Goal: Task Accomplishment & Management: Complete application form

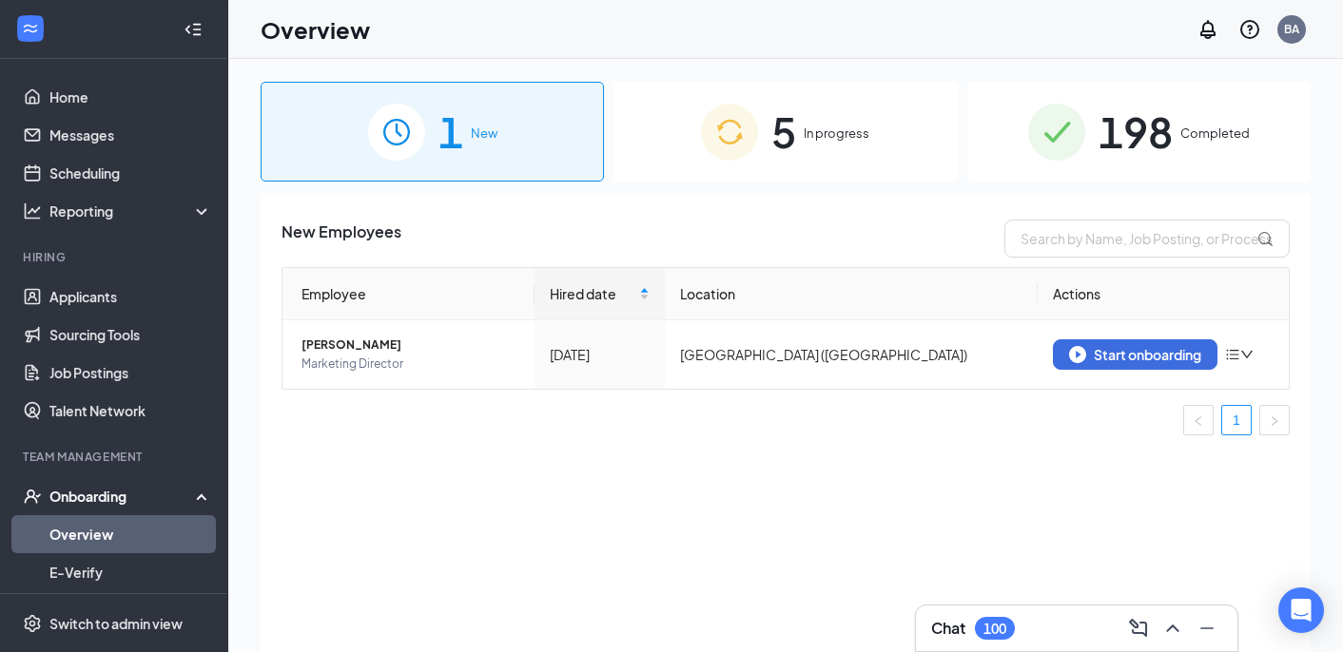
click at [791, 148] on span "5" at bounding box center [783, 132] width 25 height 66
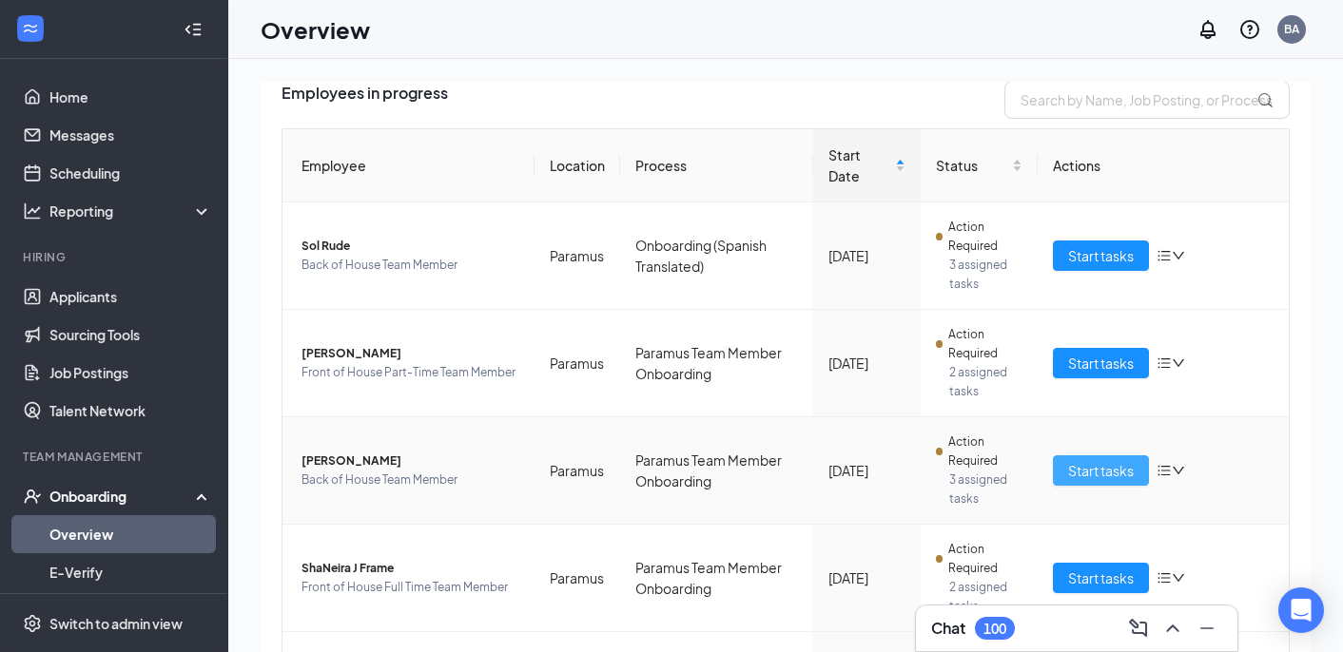
scroll to position [140, 0]
click at [1098, 474] on span "Start tasks" at bounding box center [1101, 469] width 66 height 21
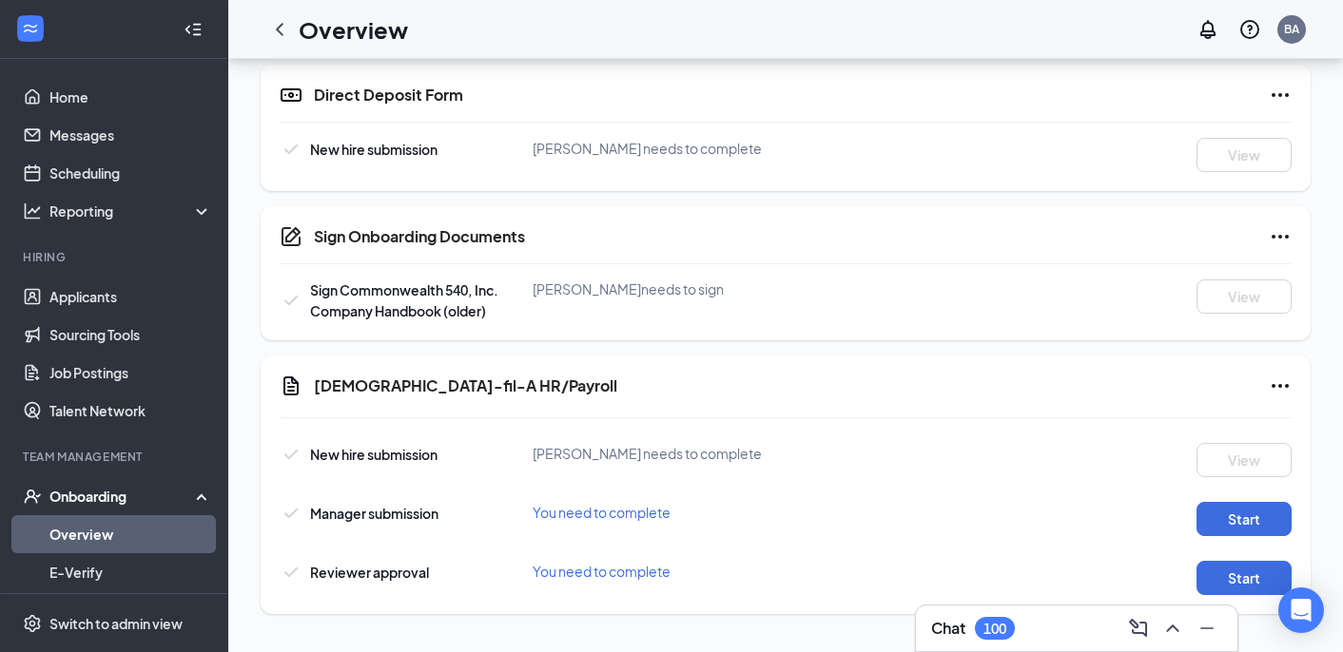
scroll to position [1024, 0]
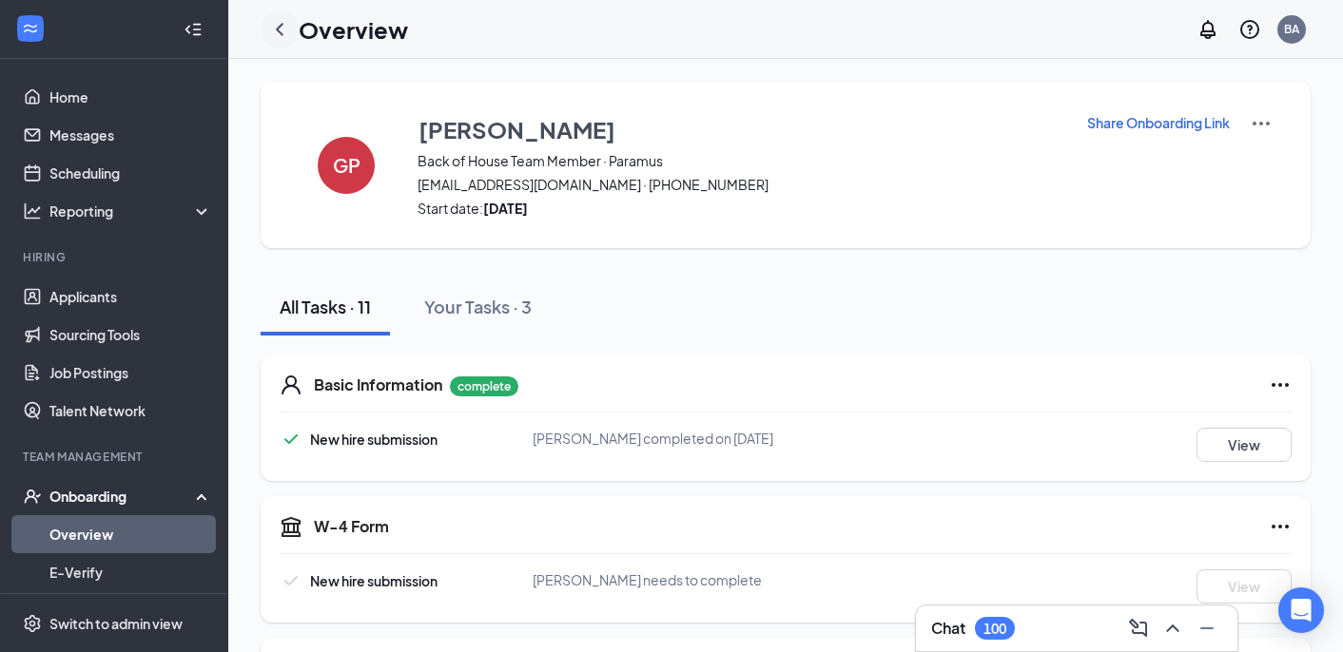
click at [280, 29] on icon "ChevronLeft" at bounding box center [279, 29] width 23 height 23
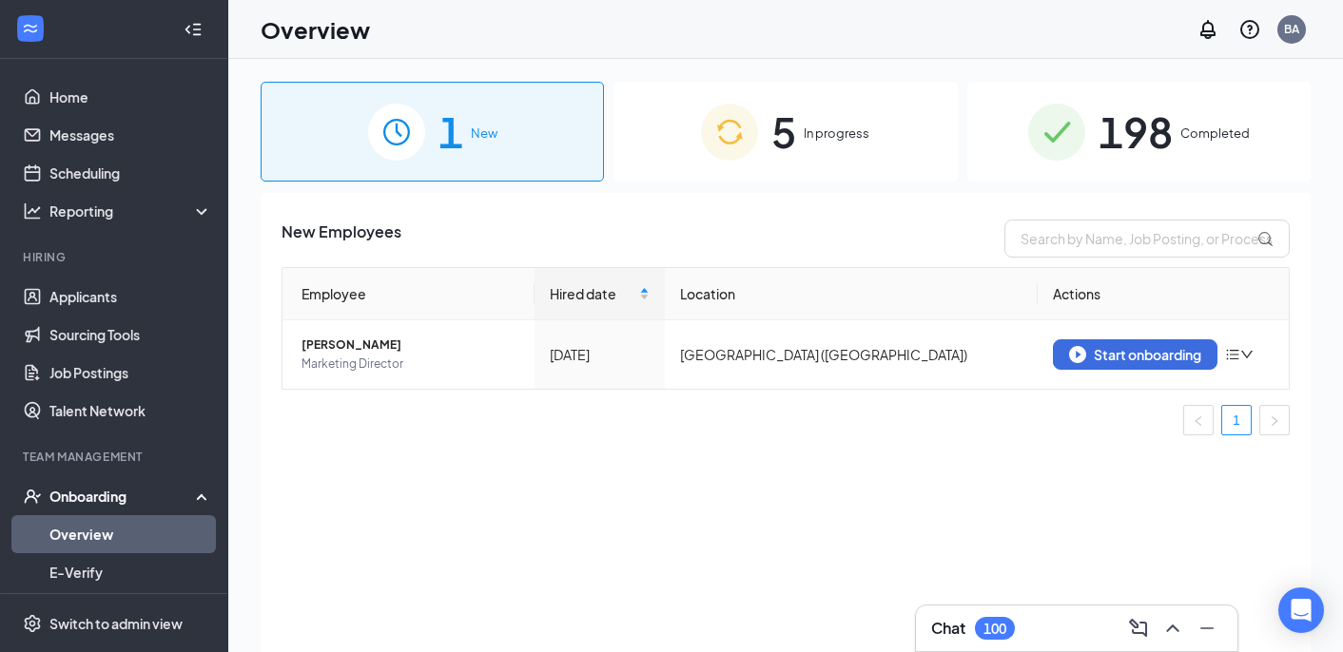
click at [805, 111] on div "5 In progress" at bounding box center [784, 132] width 343 height 100
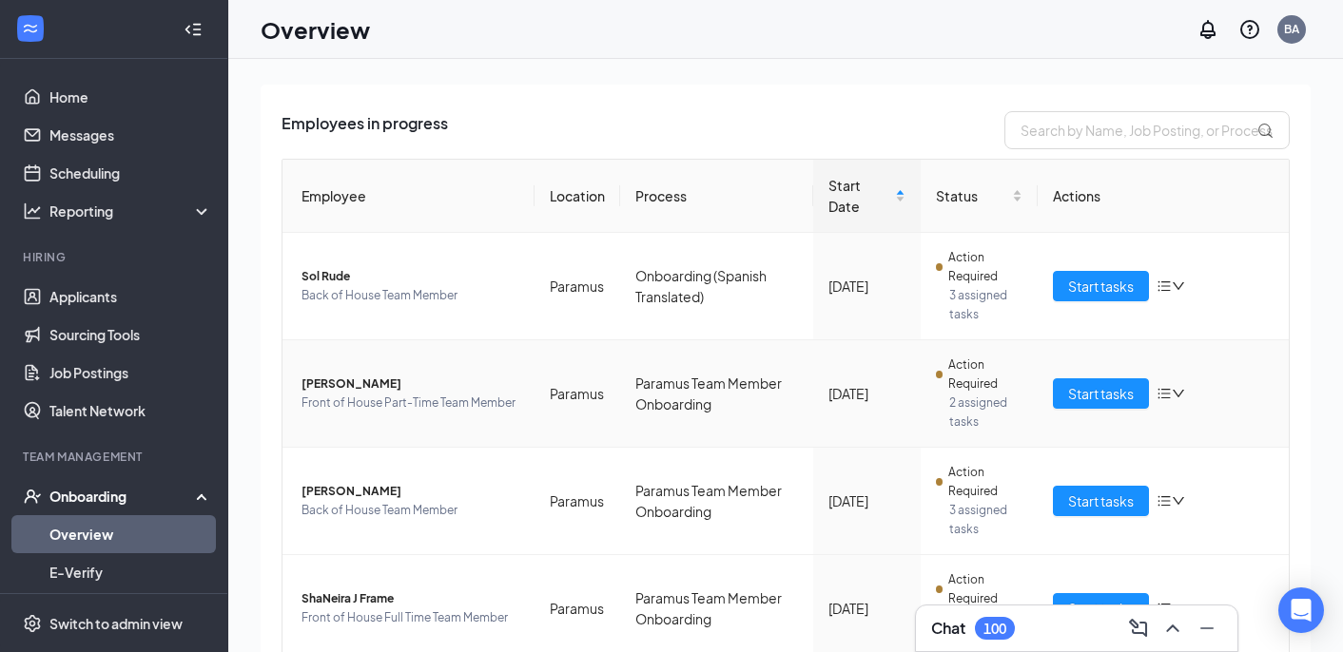
scroll to position [126, 0]
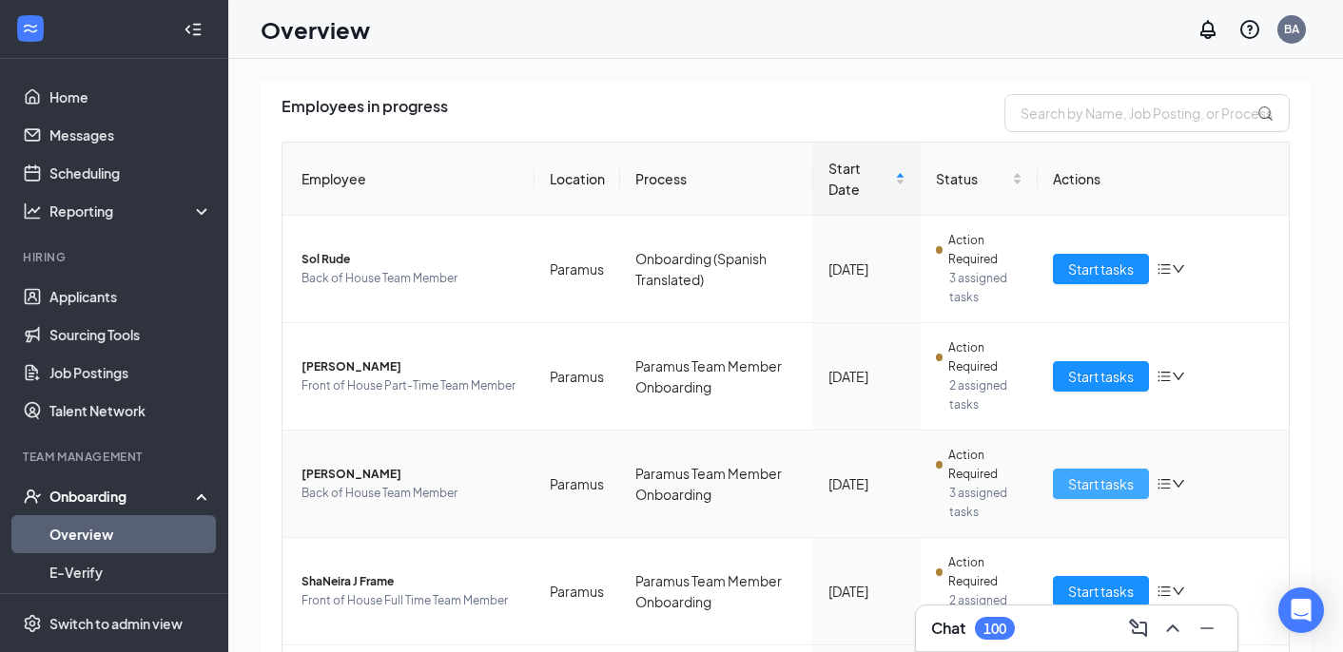
click at [1092, 482] on span "Start tasks" at bounding box center [1101, 484] width 66 height 21
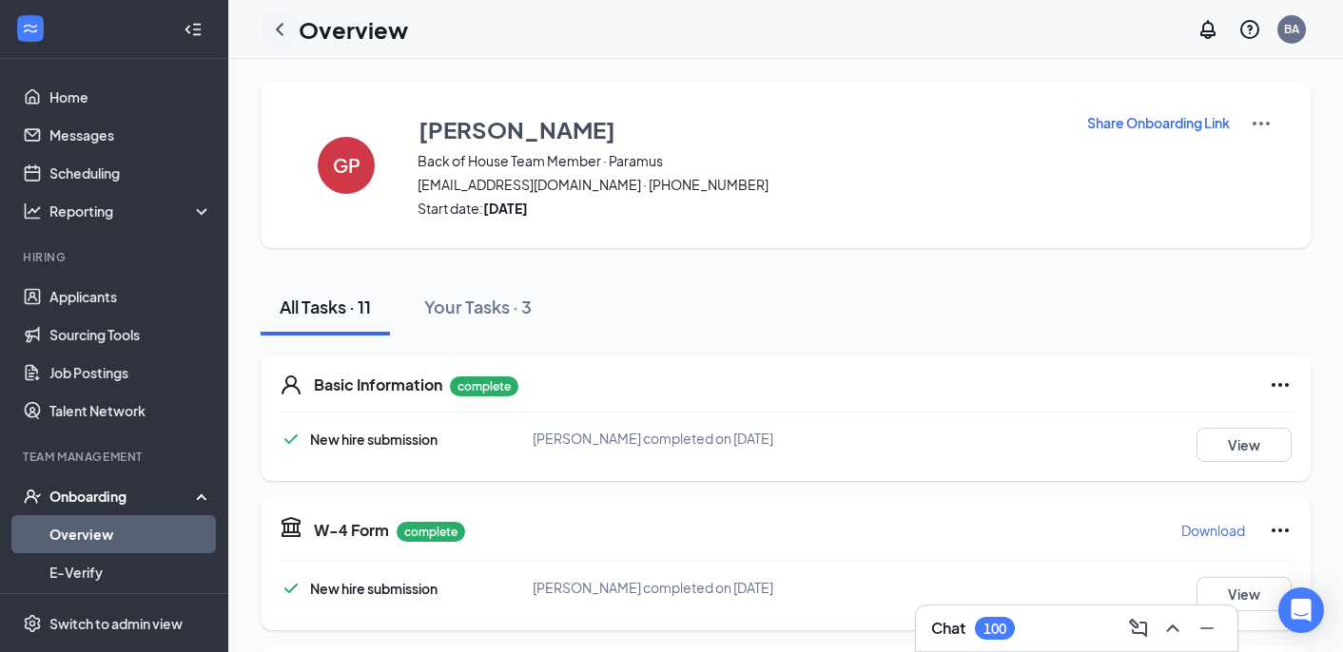
click at [277, 18] on icon "ChevronLeft" at bounding box center [279, 29] width 23 height 23
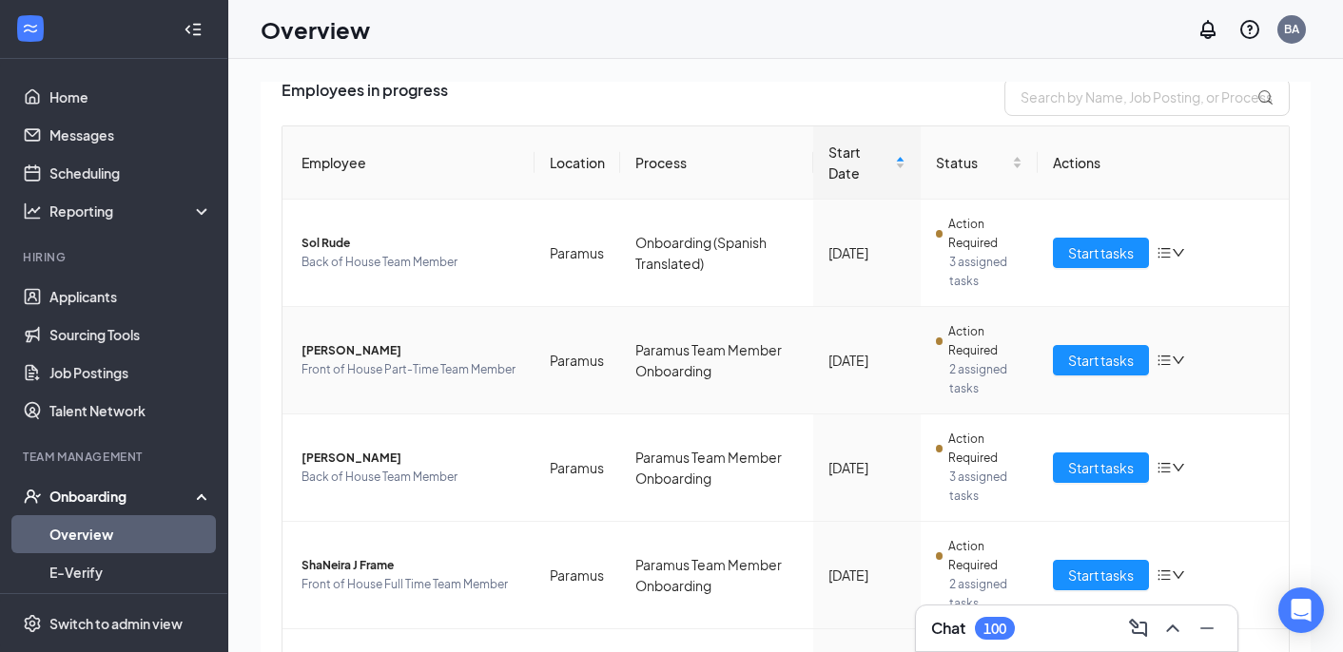
scroll to position [151, 0]
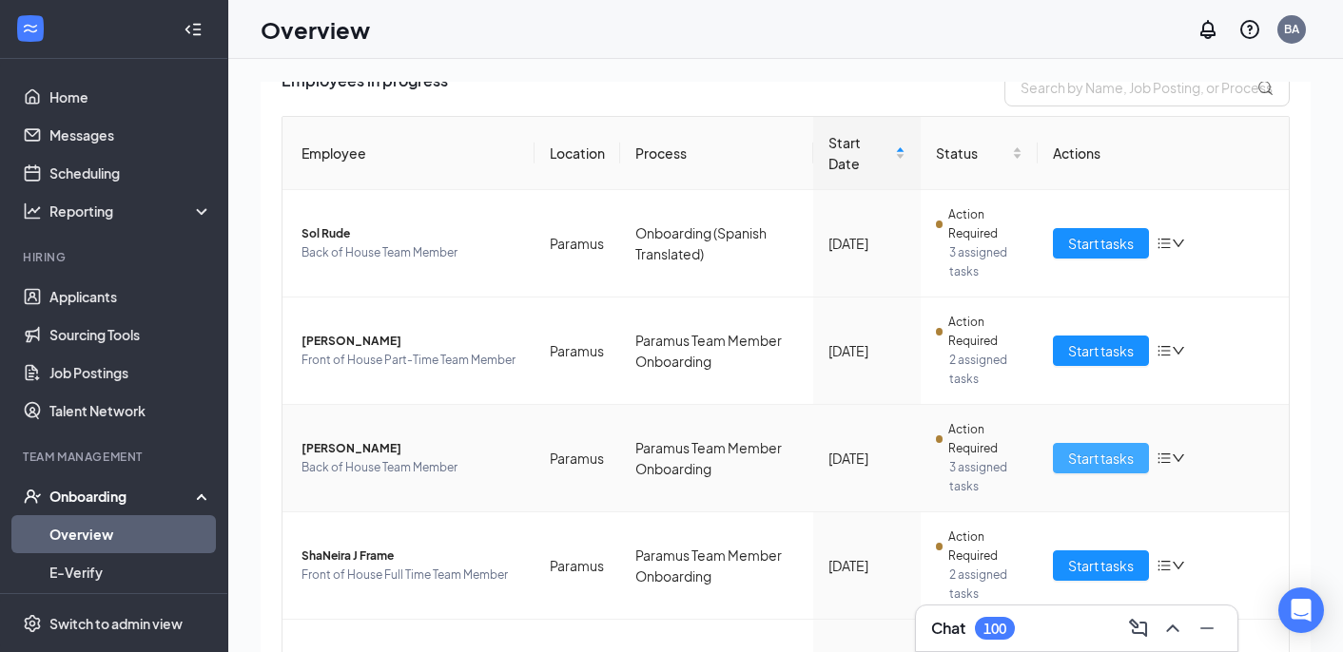
click at [1091, 465] on span "Start tasks" at bounding box center [1101, 458] width 66 height 21
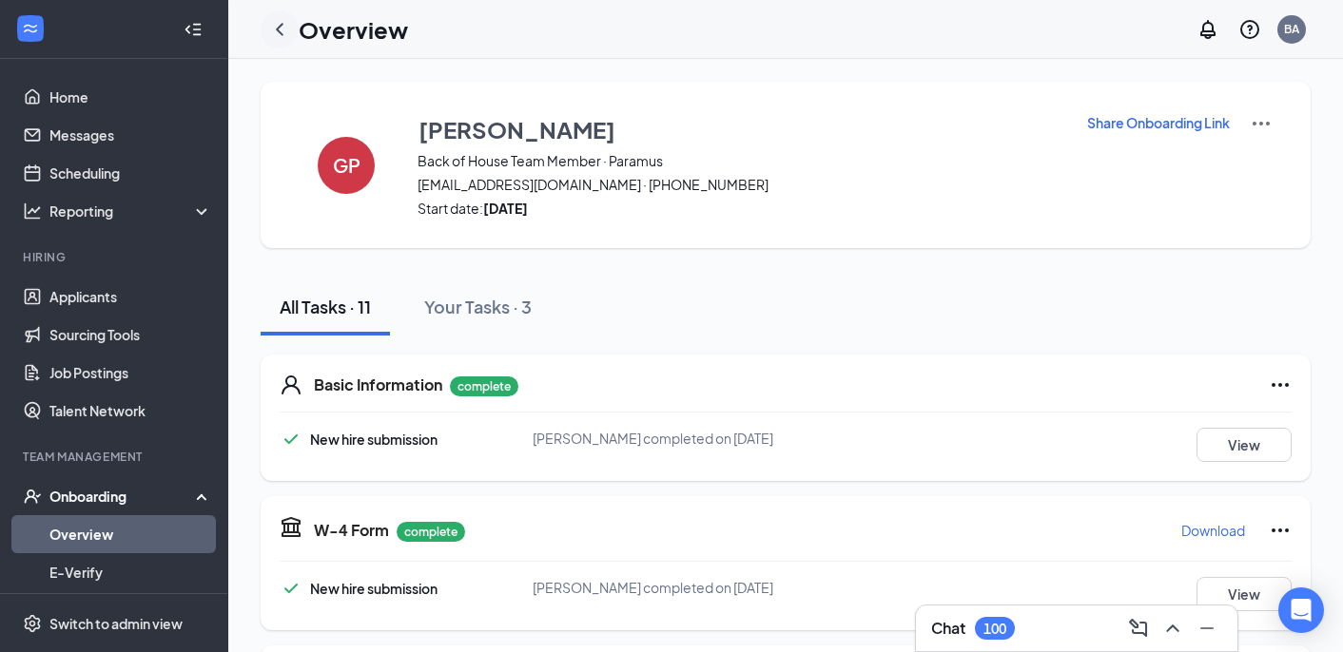
click at [281, 28] on icon "ChevronLeft" at bounding box center [279, 29] width 23 height 23
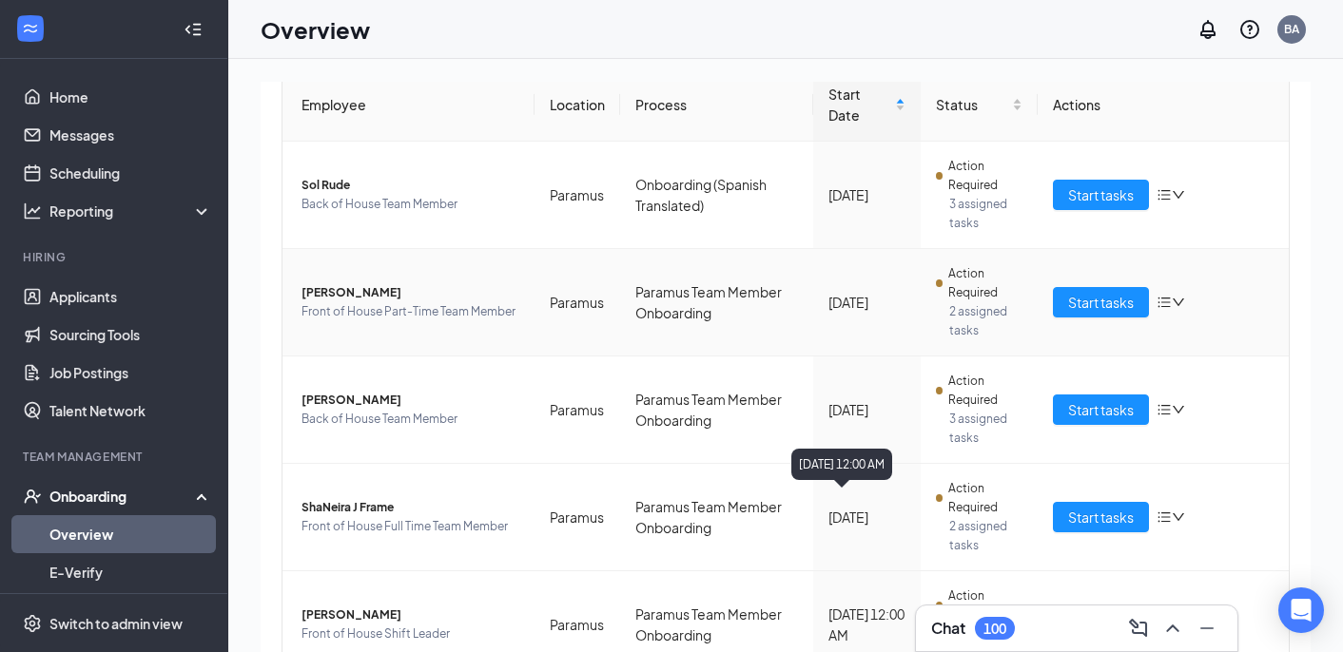
scroll to position [292, 0]
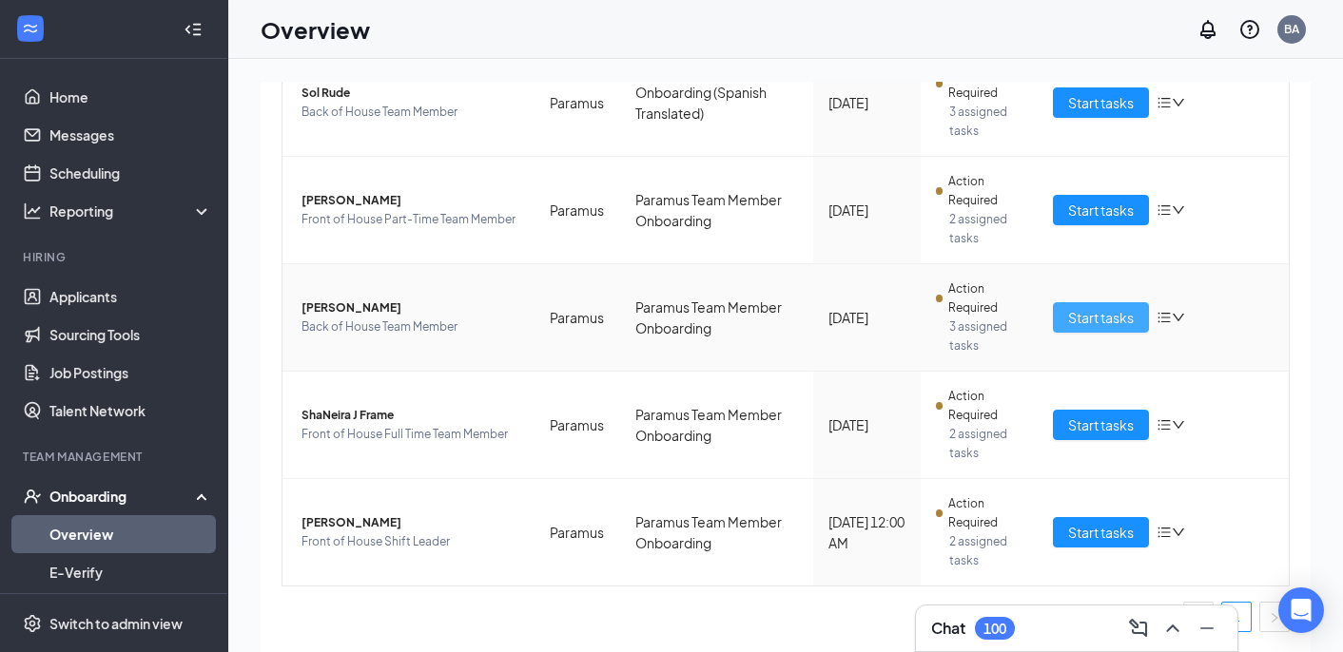
click at [1079, 318] on span "Start tasks" at bounding box center [1101, 317] width 66 height 21
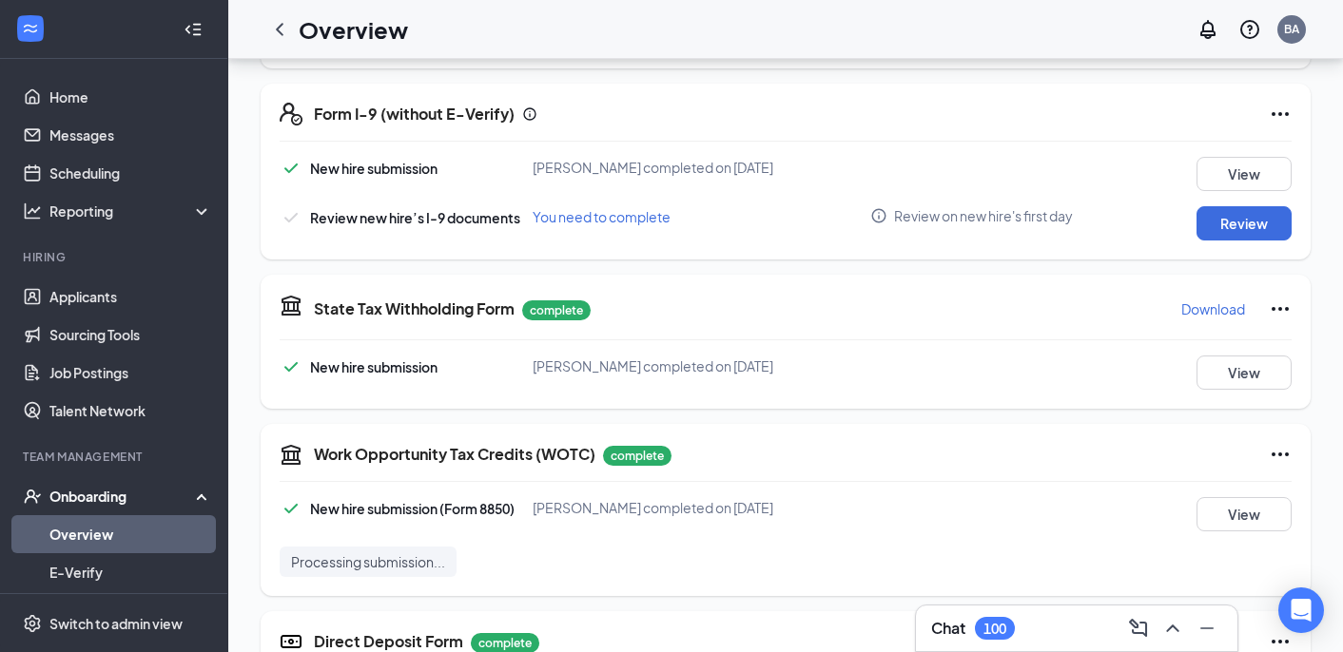
scroll to position [543, 0]
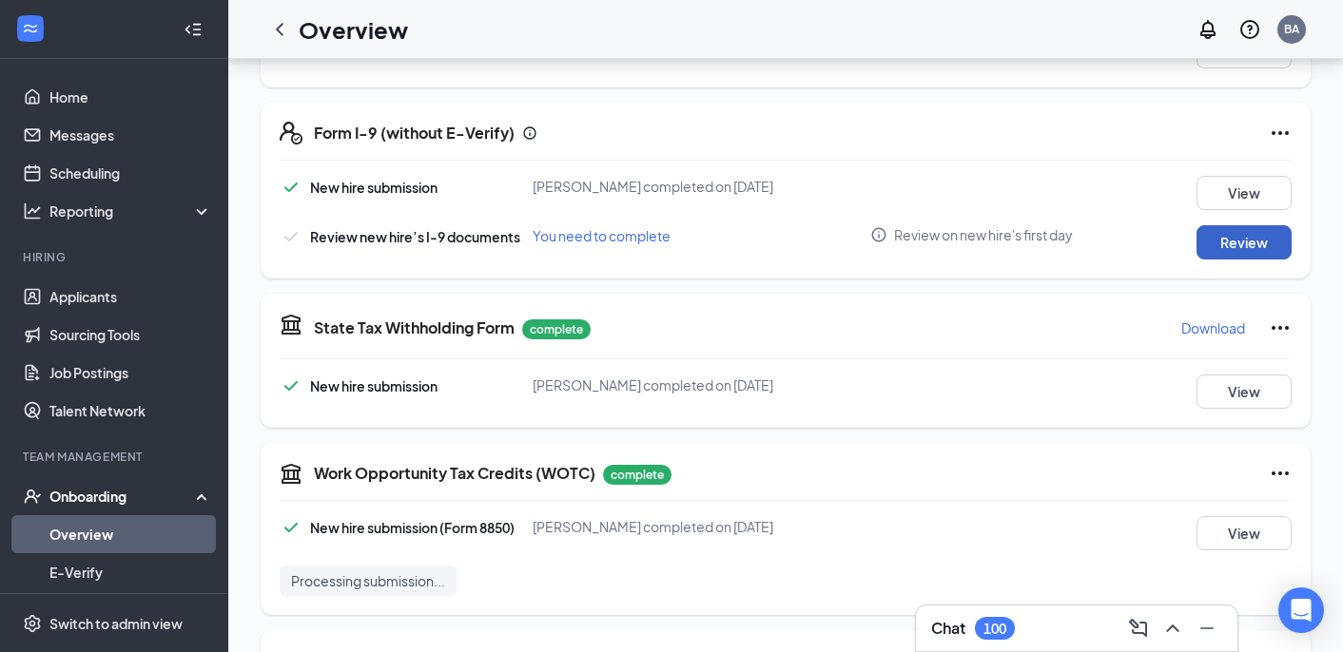
click at [1240, 243] on button "Review" at bounding box center [1243, 242] width 95 height 34
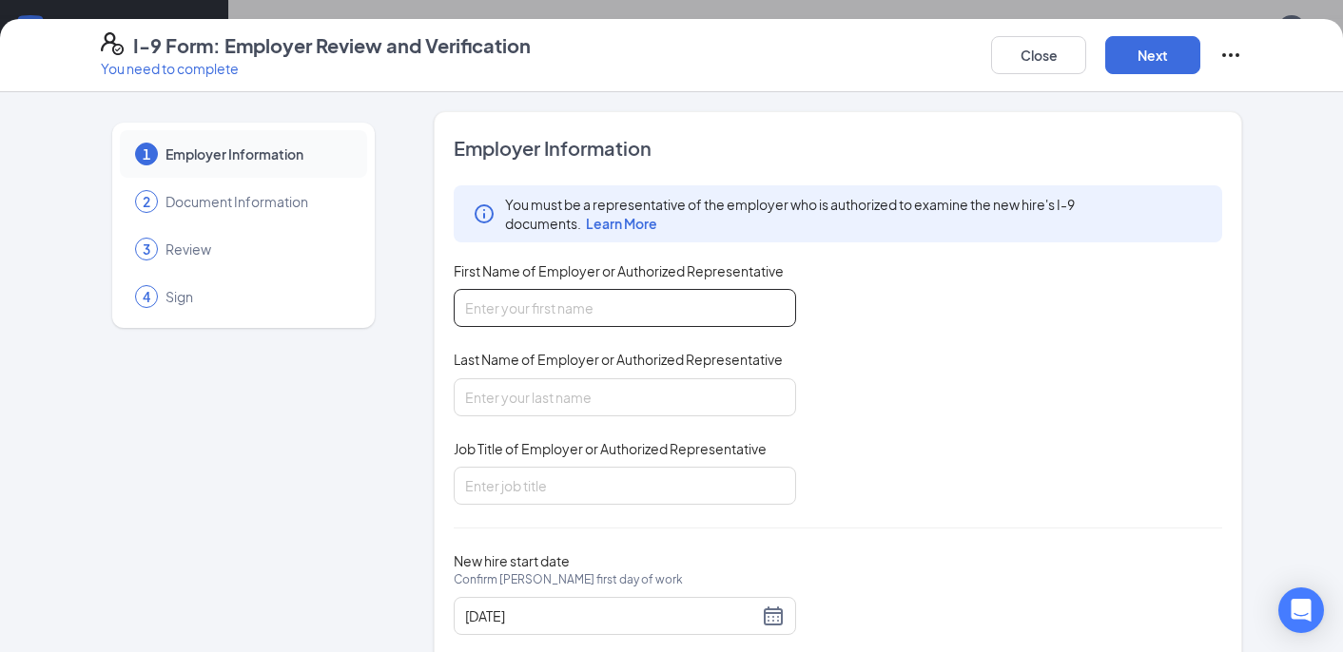
click at [589, 311] on input "First Name of Employer or Authorized Representative" at bounding box center [625, 308] width 342 height 38
type input "[PERSON_NAME]"
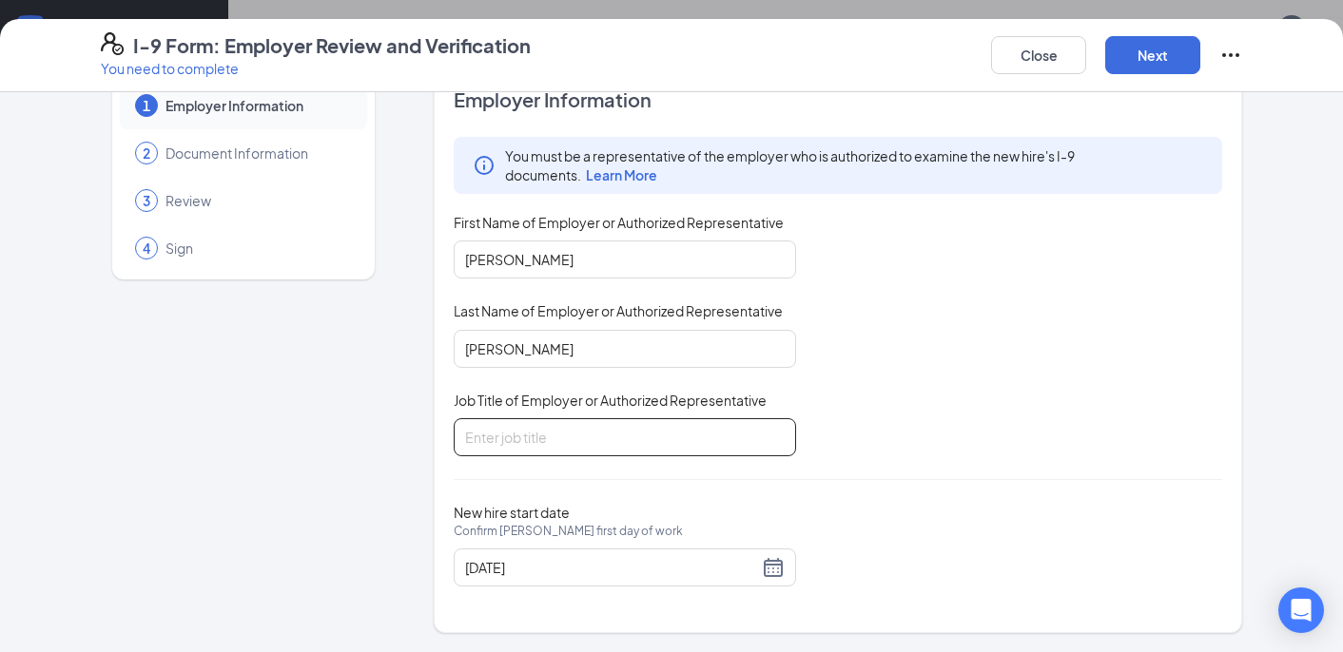
click at [663, 427] on input "Job Title of Employer or Authorized Representative" at bounding box center [625, 437] width 342 height 38
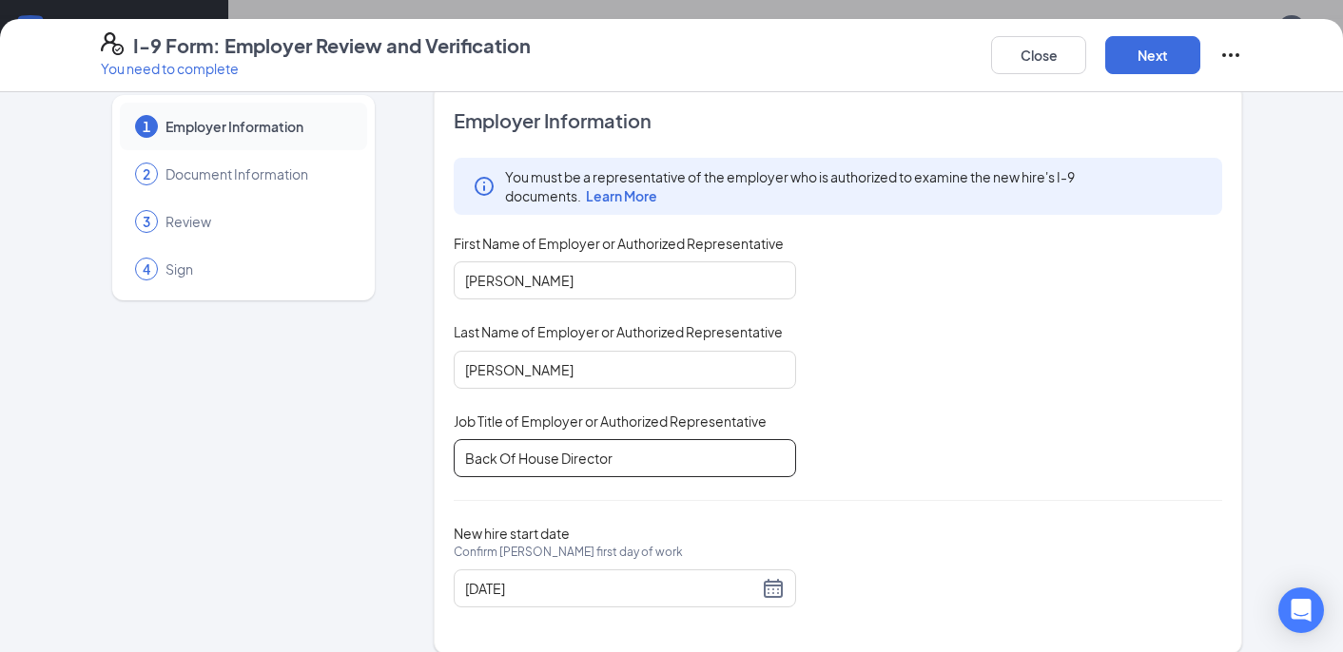
scroll to position [0, 0]
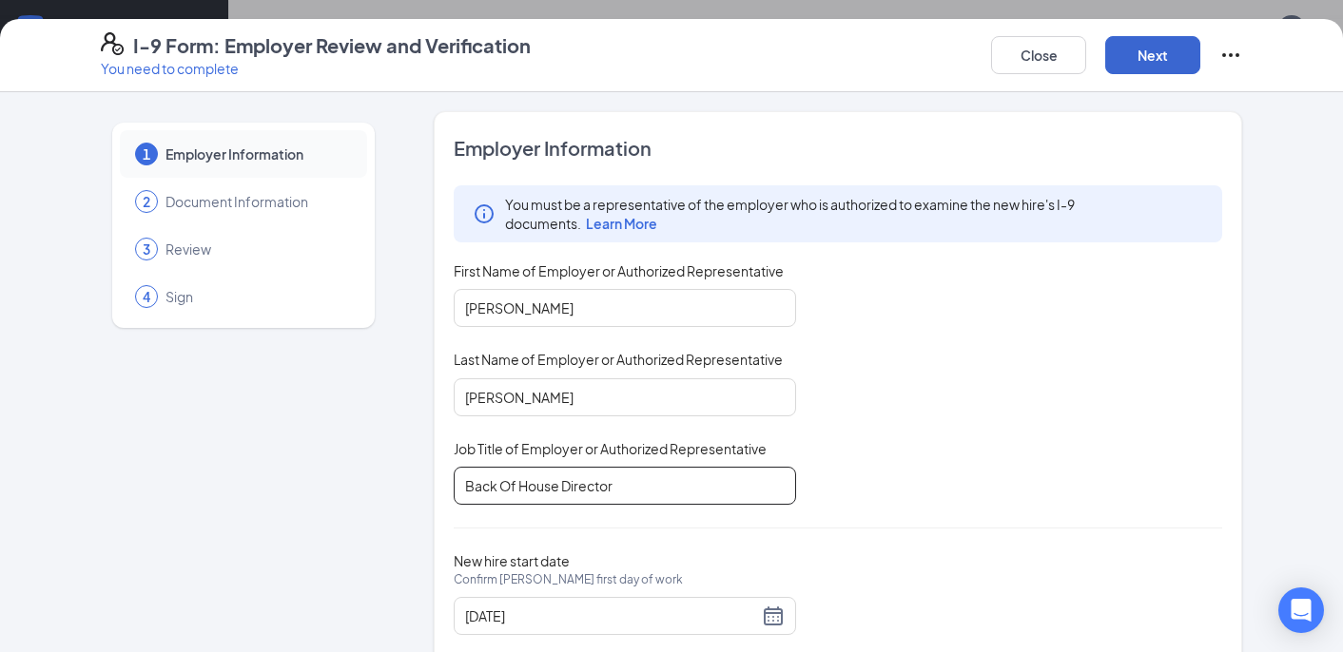
type input "Back Of House Director"
click at [1140, 51] on button "Next" at bounding box center [1152, 55] width 95 height 38
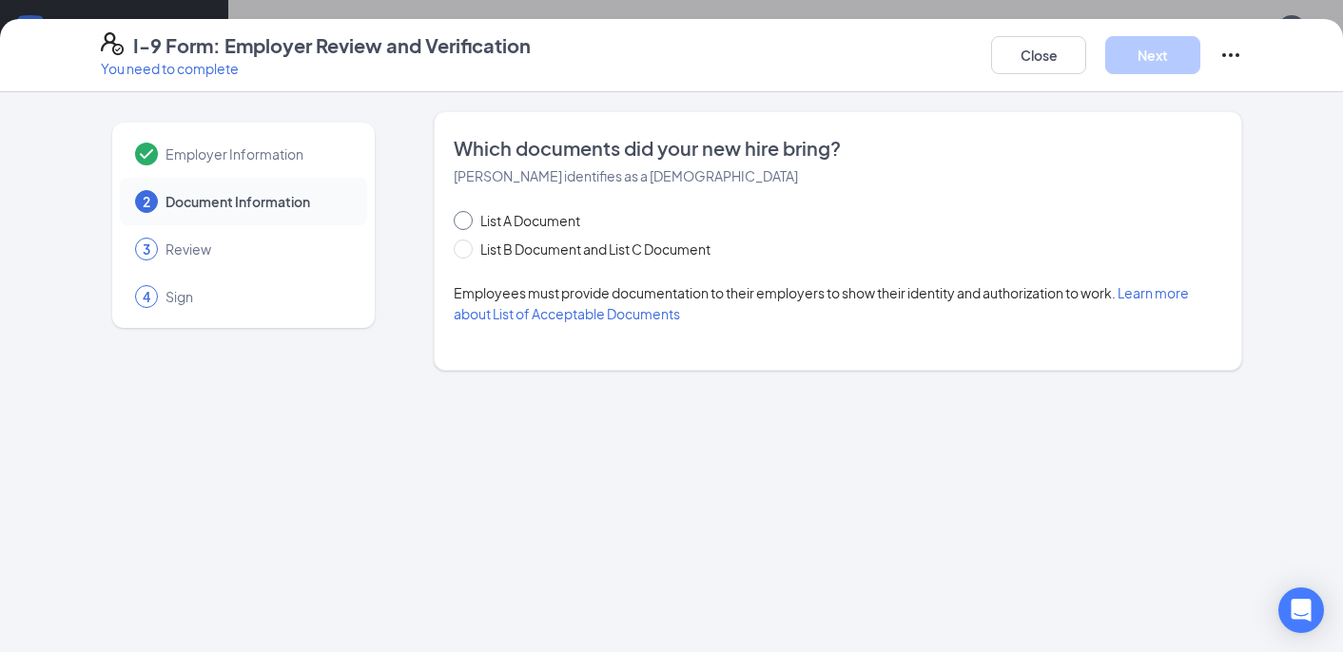
click at [461, 223] on input "List A Document" at bounding box center [460, 217] width 13 height 13
radio input "true"
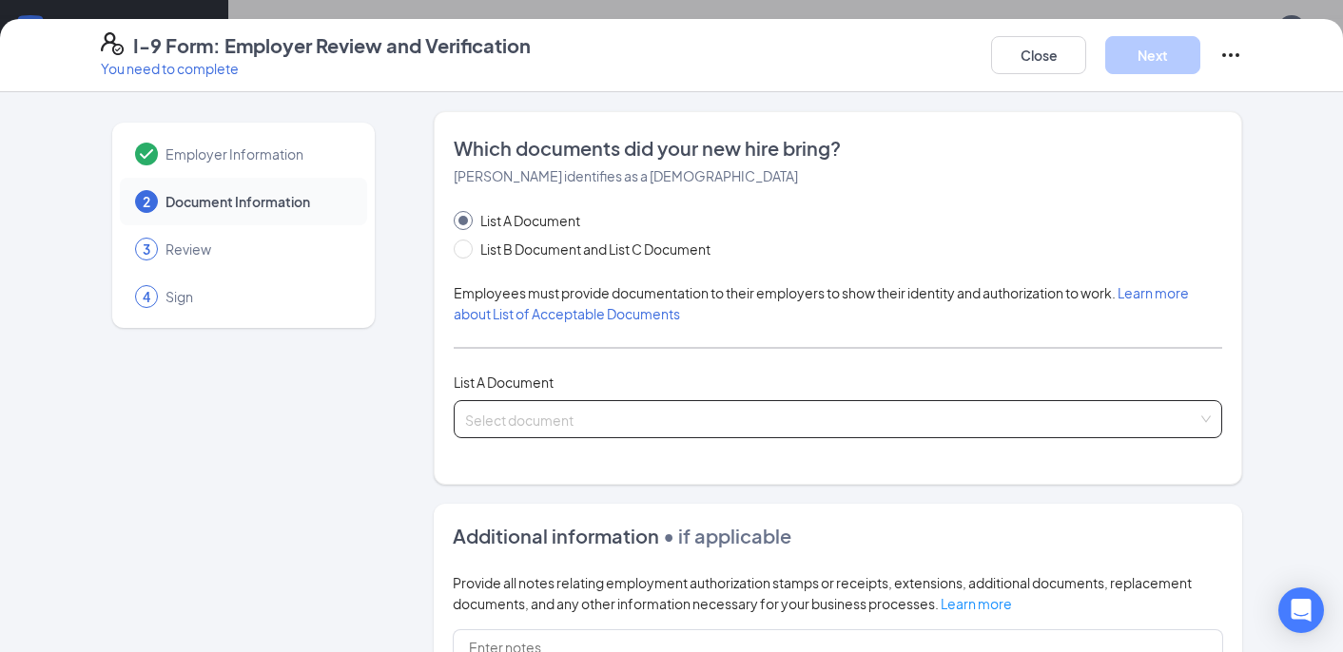
click at [598, 416] on input "search" at bounding box center [831, 415] width 732 height 29
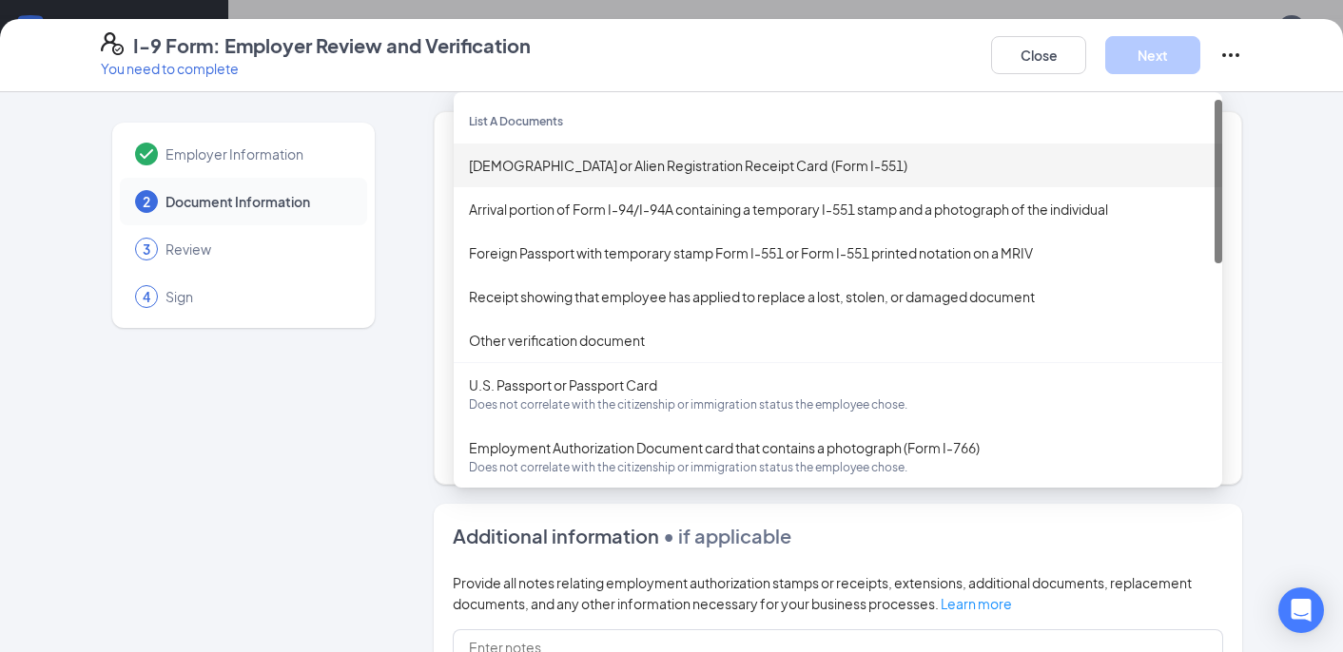
click at [744, 167] on div "[DEMOGRAPHIC_DATA] or Alien Registration Receipt Card (Form I-551)" at bounding box center [838, 165] width 738 height 21
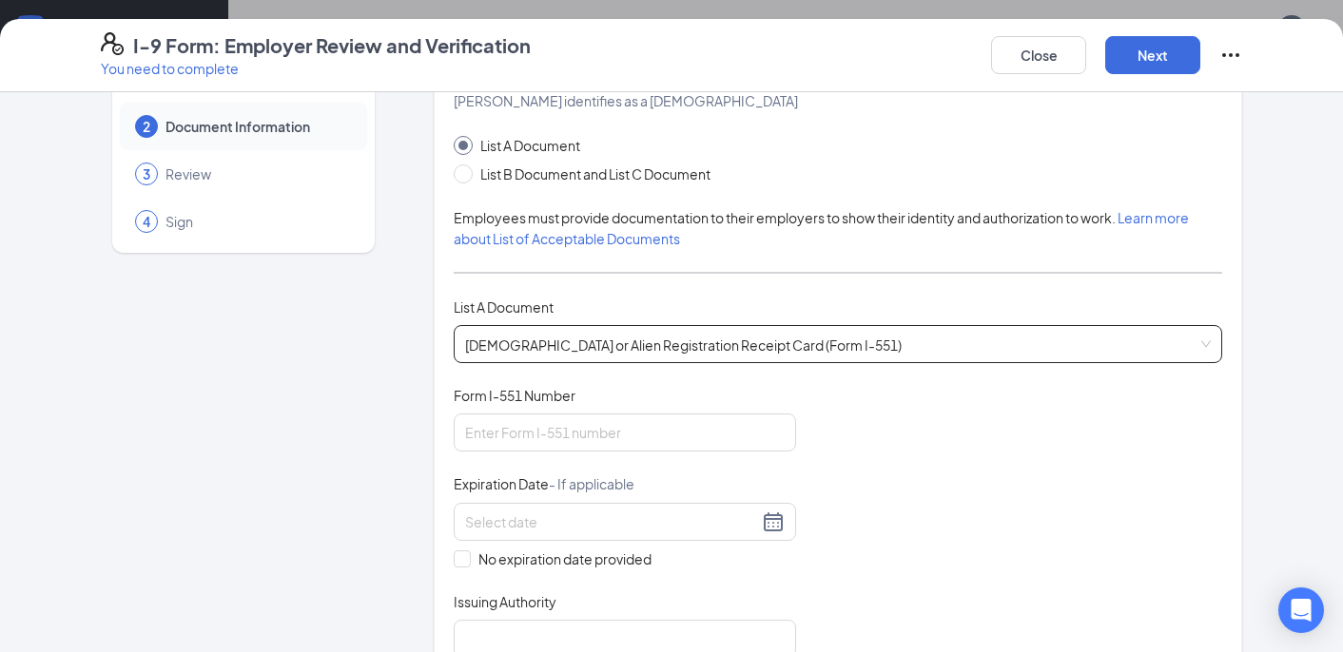
scroll to position [84, 0]
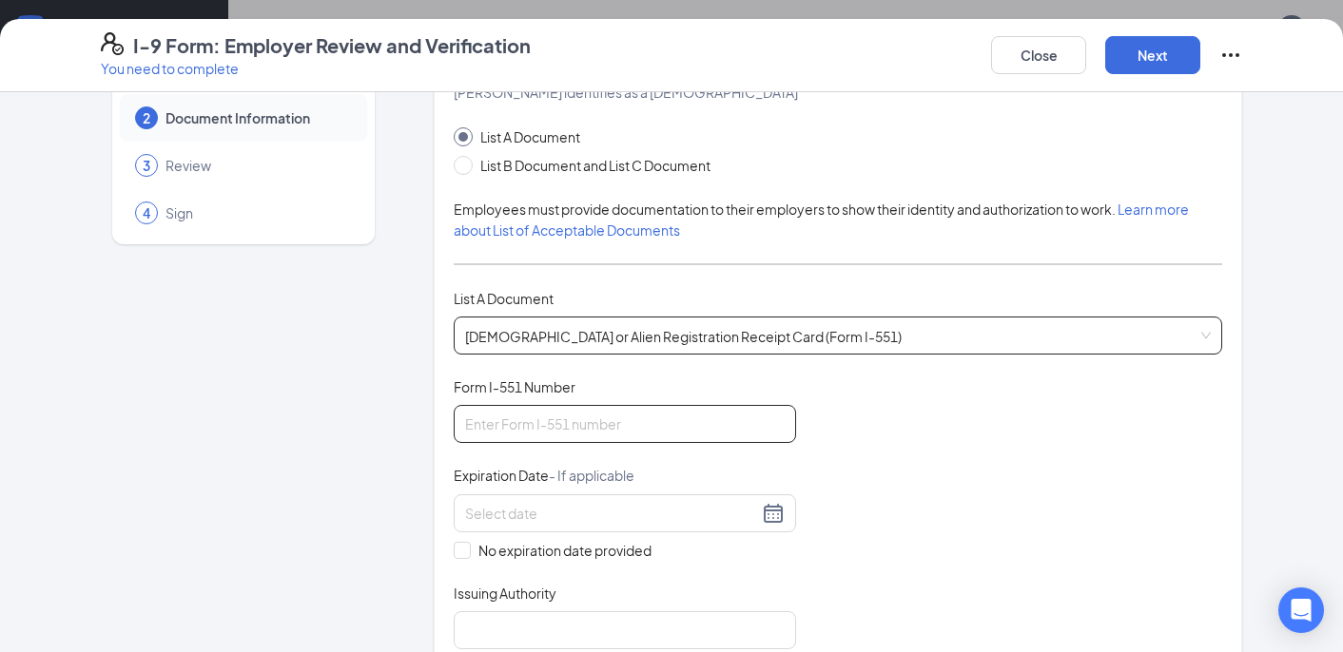
click at [596, 421] on input "Form I-551 Number" at bounding box center [625, 424] width 342 height 38
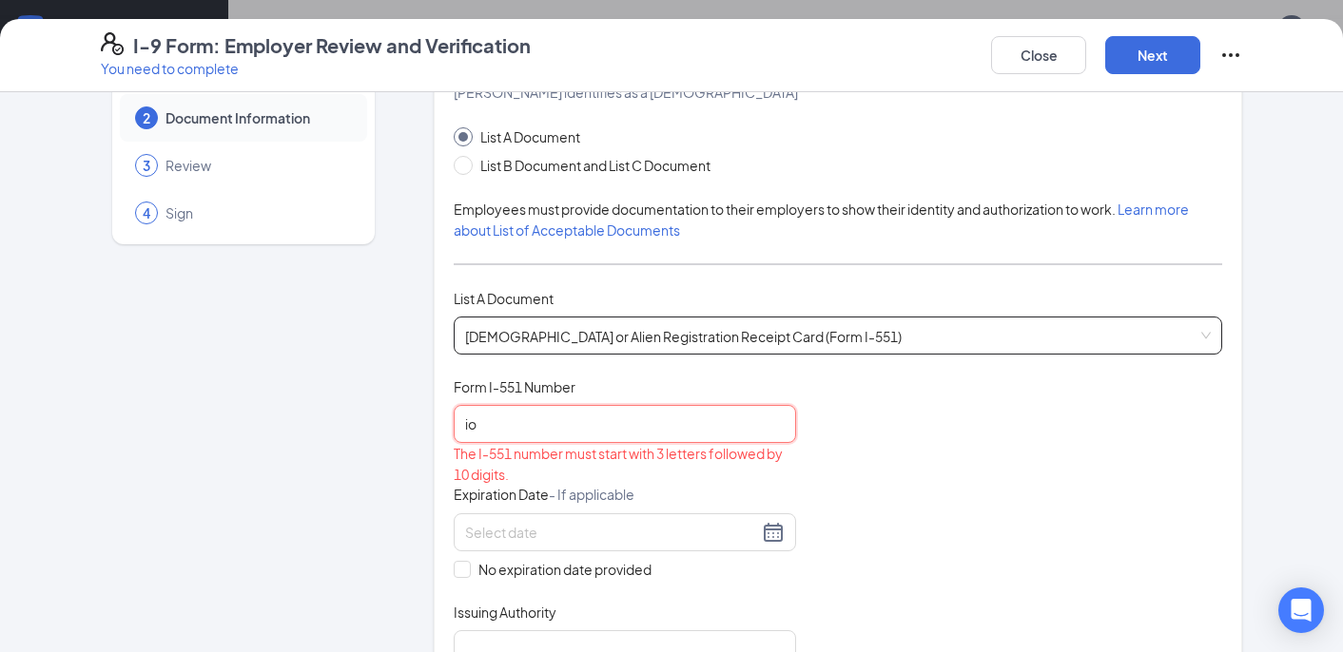
type input "i"
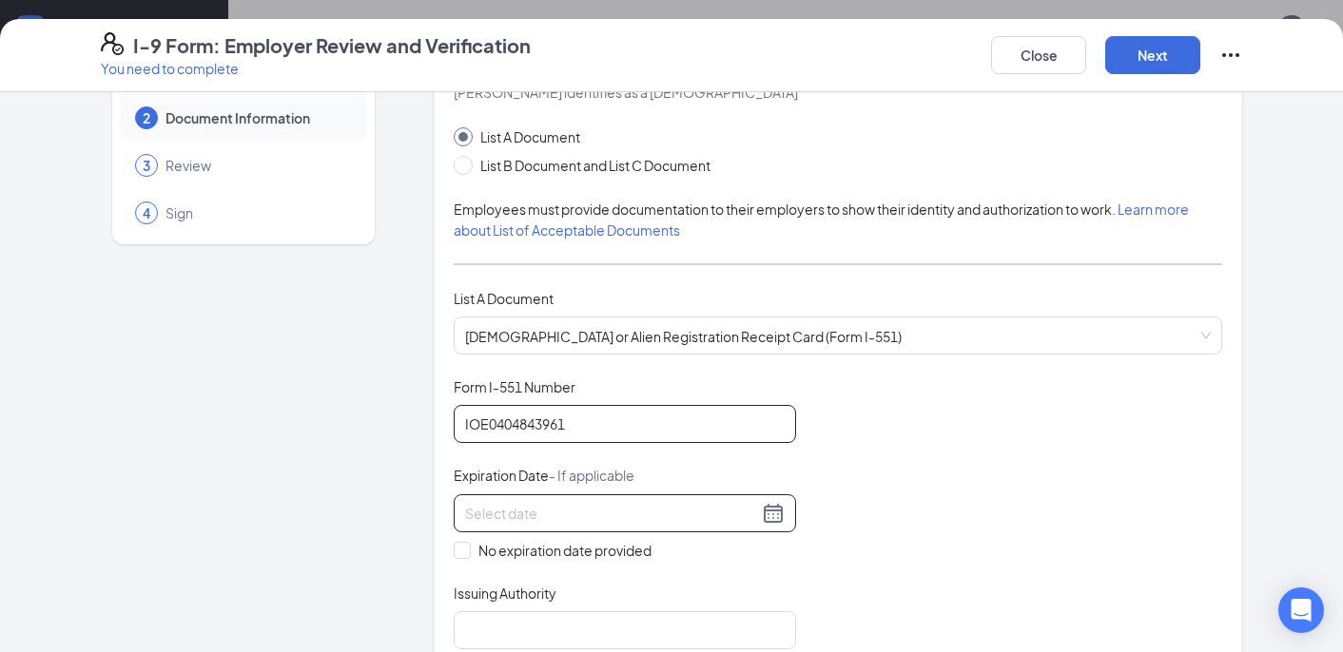
type input "IOE0404843961"
click at [772, 513] on div at bounding box center [624, 513] width 319 height 23
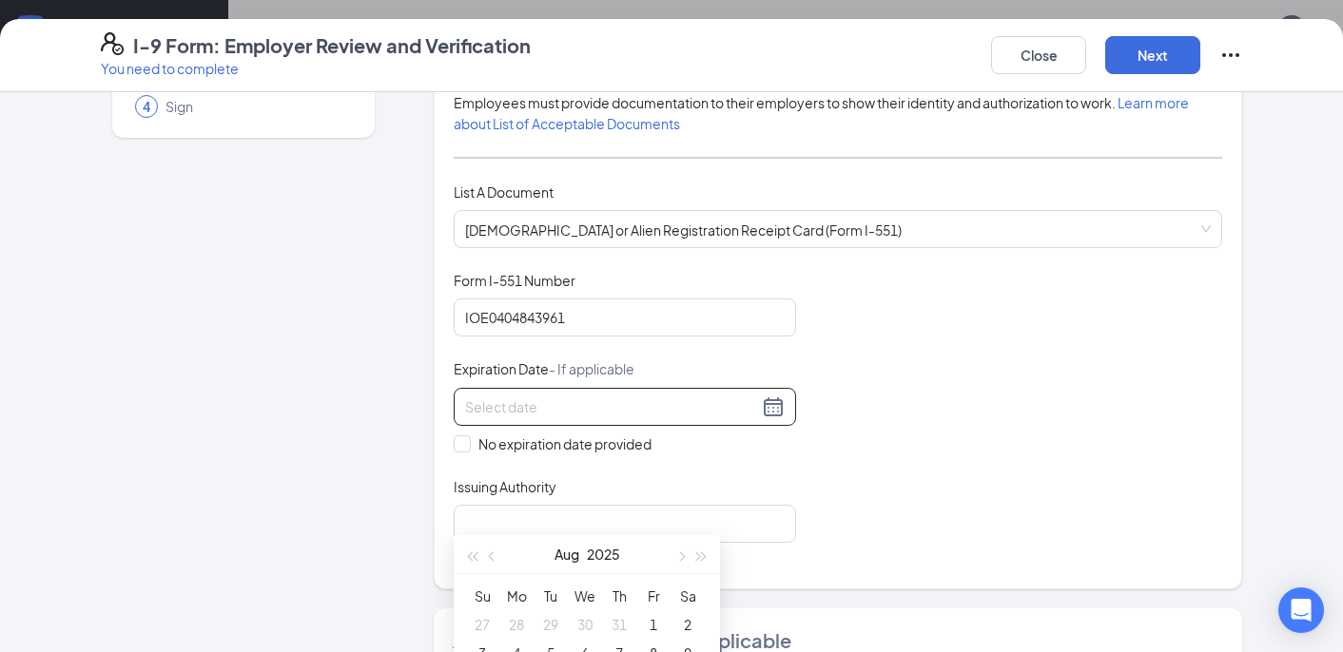
scroll to position [202, 0]
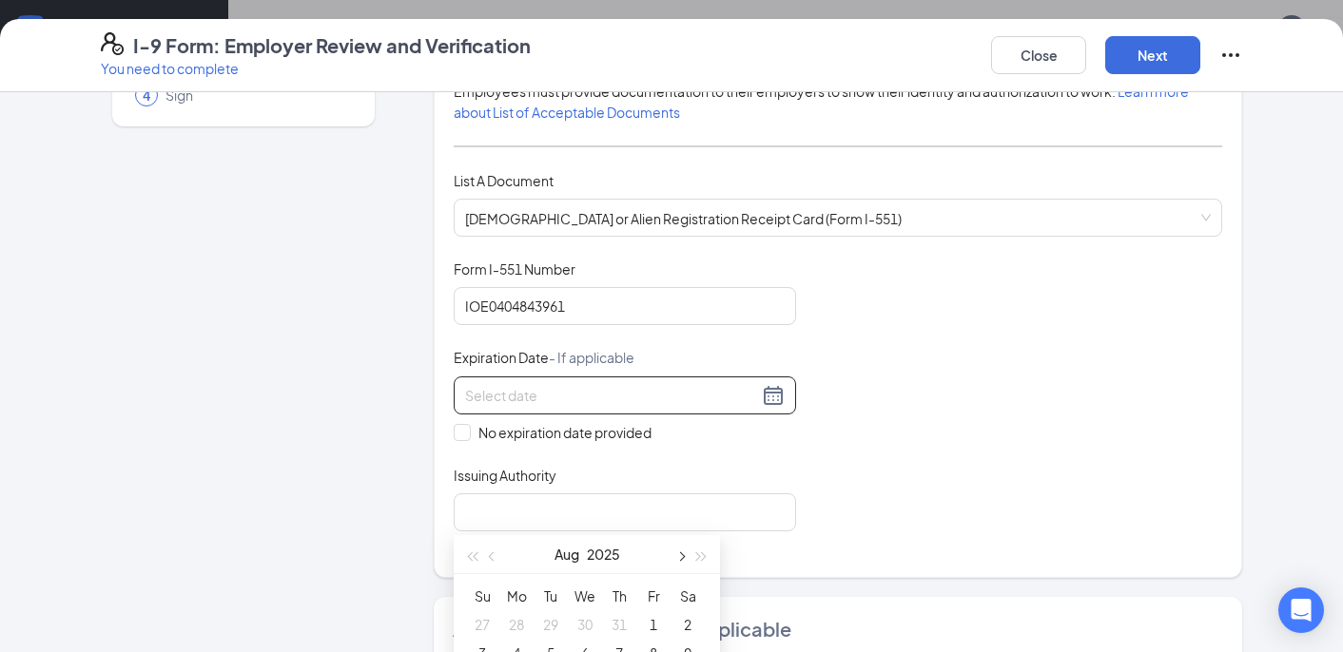
click at [682, 553] on span "button" at bounding box center [680, 557] width 10 height 10
click at [697, 554] on span "button" at bounding box center [702, 557] width 10 height 10
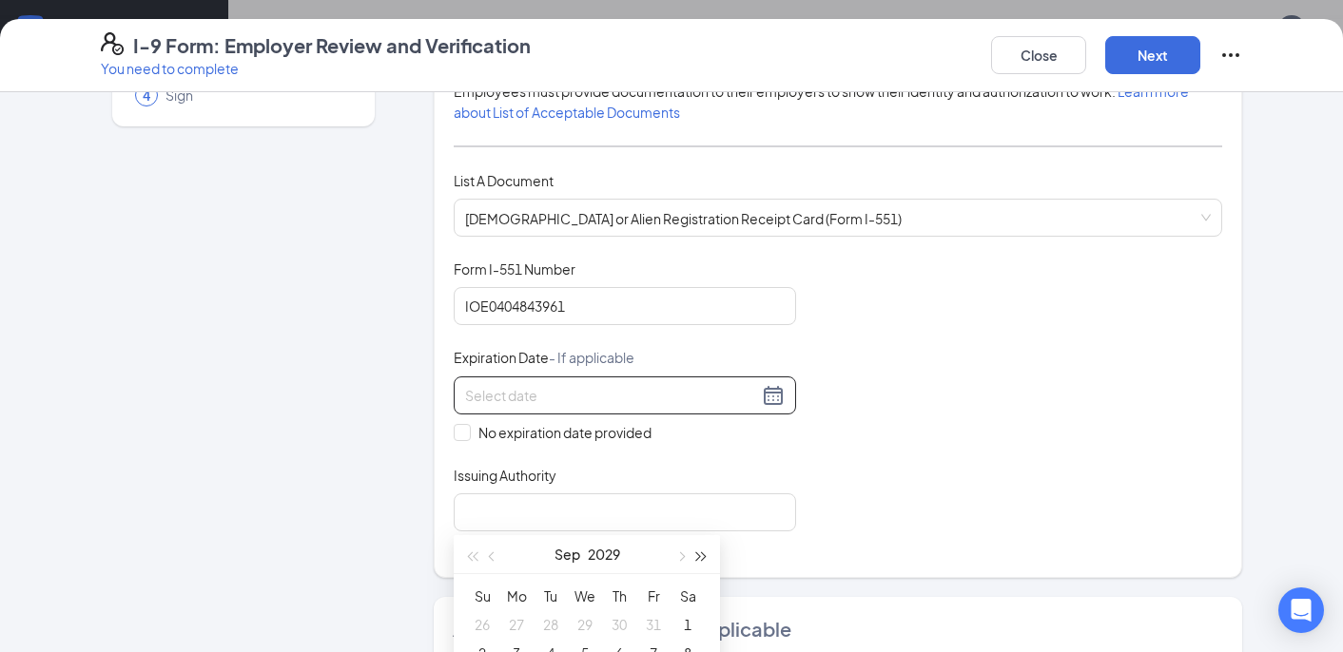
click at [697, 554] on span "button" at bounding box center [702, 557] width 10 height 10
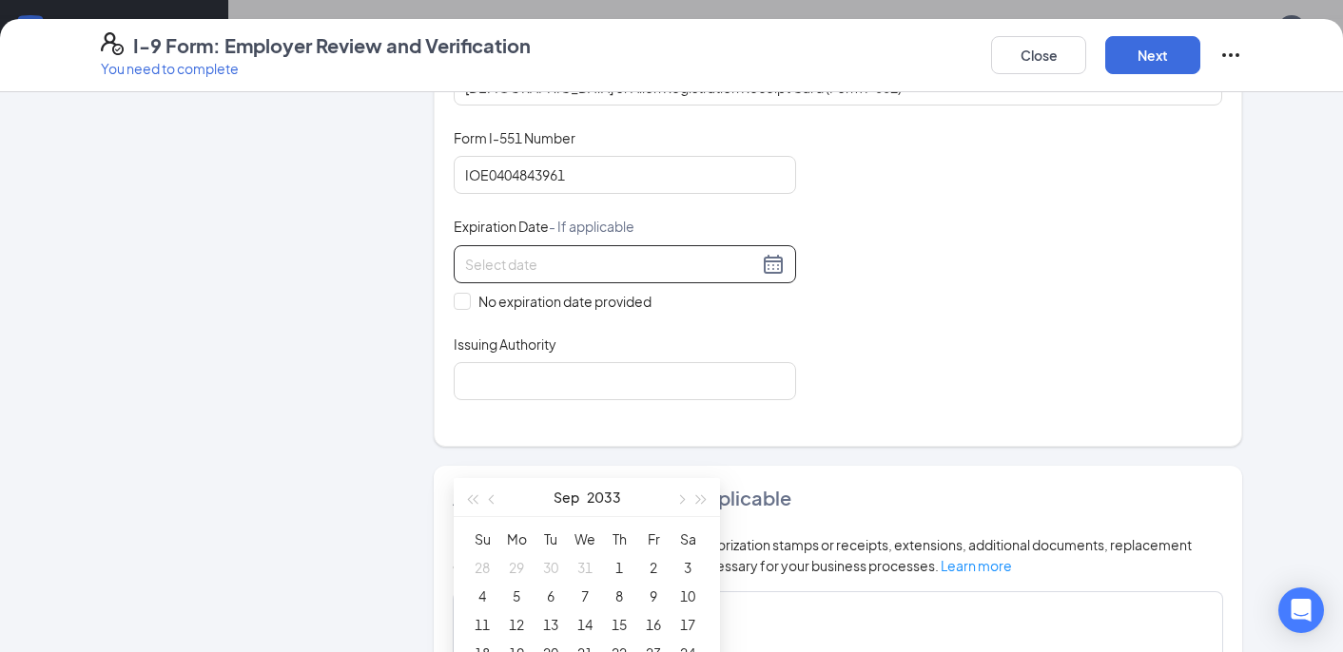
scroll to position [733, 0]
type input "[DATE]"
click at [683, 456] on button "button" at bounding box center [679, 449] width 21 height 38
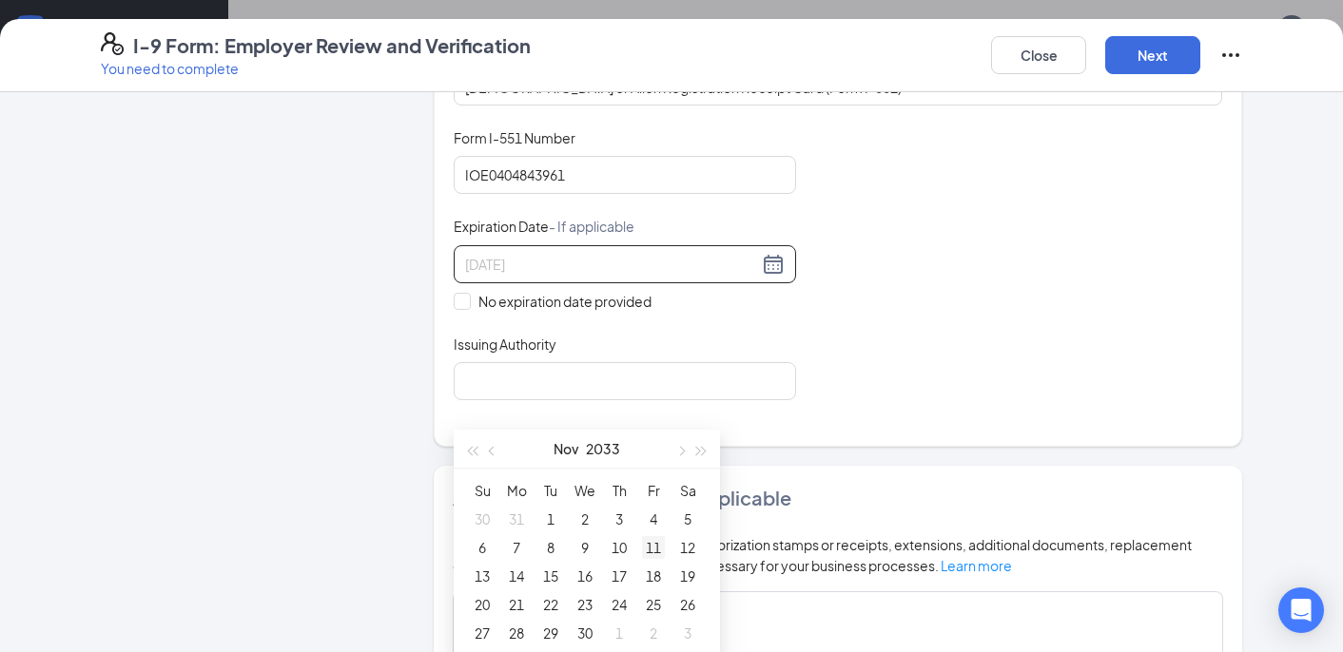
type input "[DATE]"
click at [653, 549] on div "11" at bounding box center [653, 547] width 23 height 23
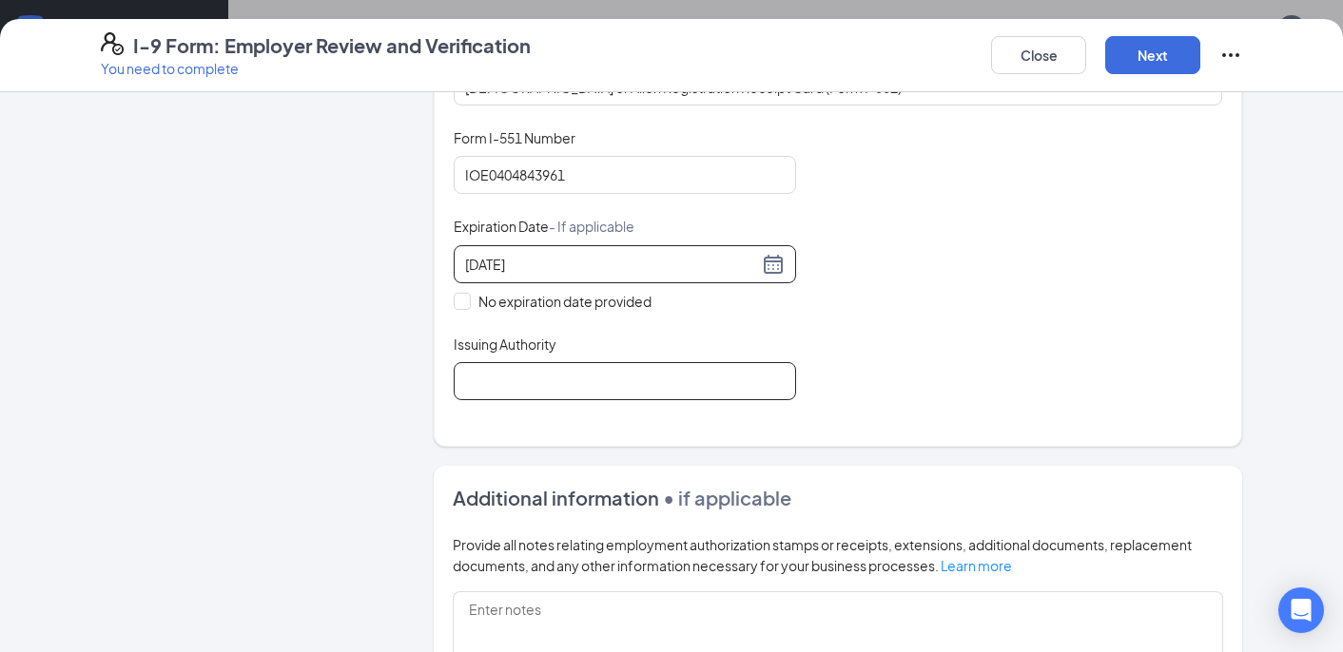
click at [575, 392] on input "Issuing Authority" at bounding box center [625, 381] width 342 height 38
type input "[GEOGRAPHIC_DATA]"
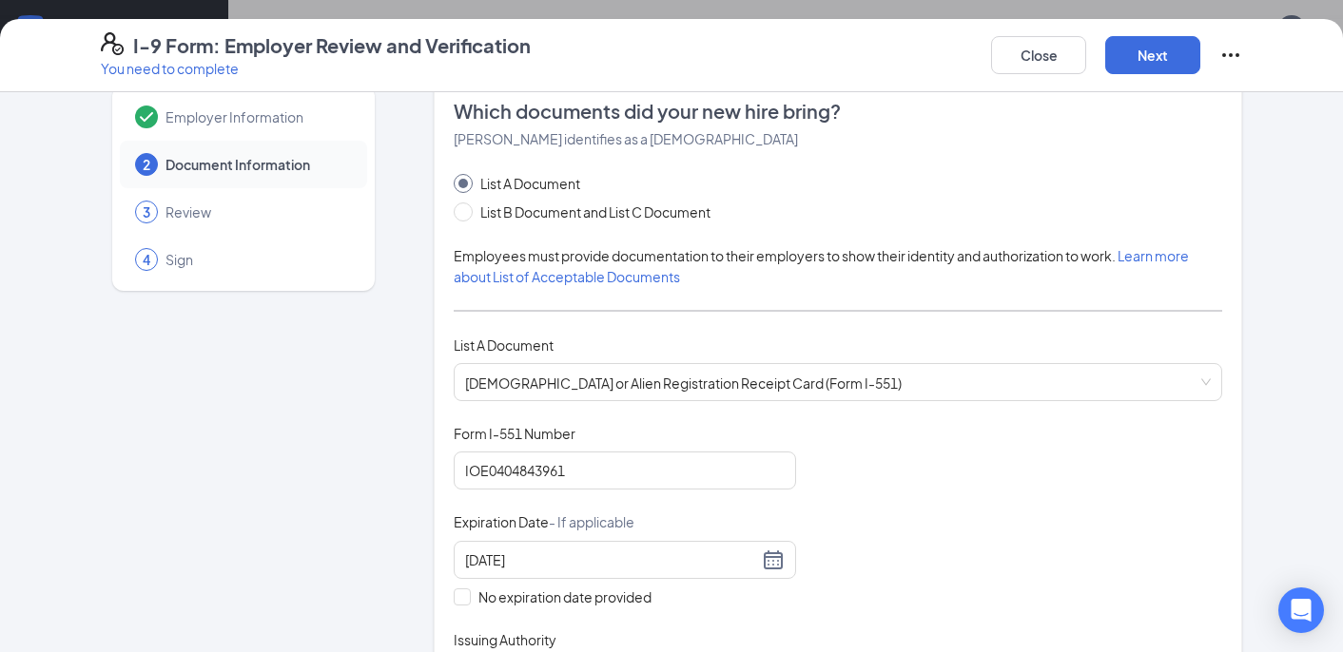
scroll to position [0, 0]
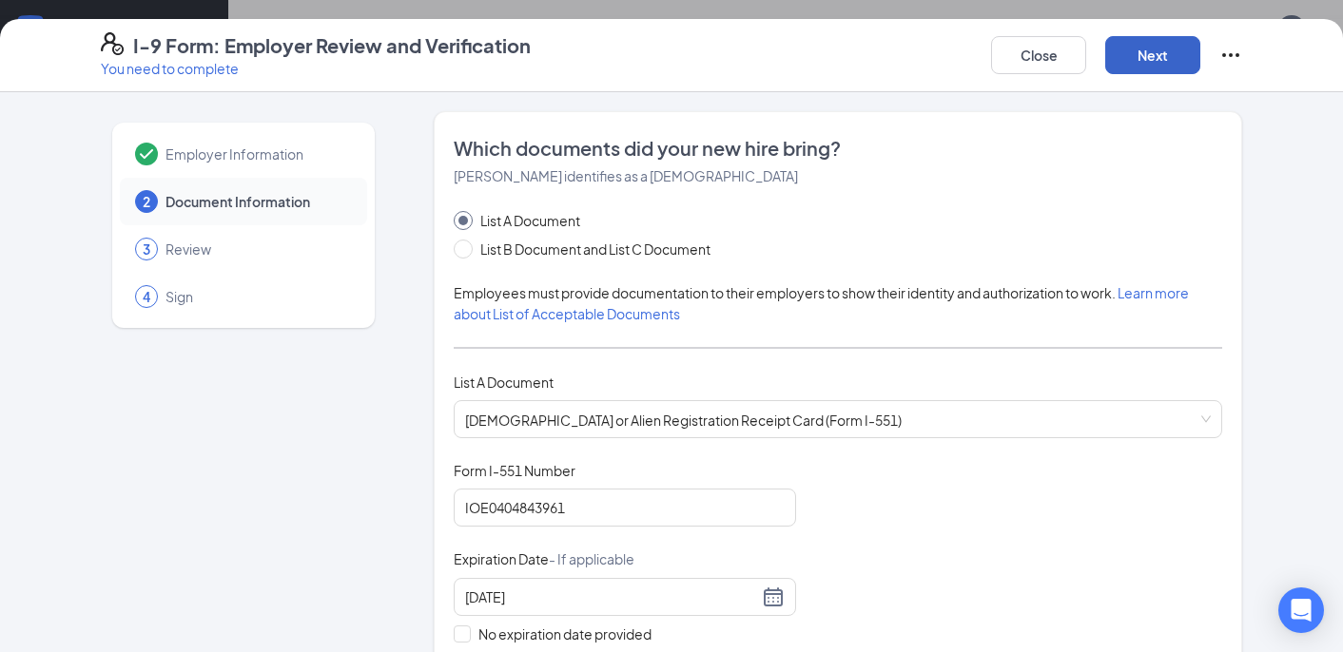
click at [1157, 55] on button "Next" at bounding box center [1152, 55] width 95 height 38
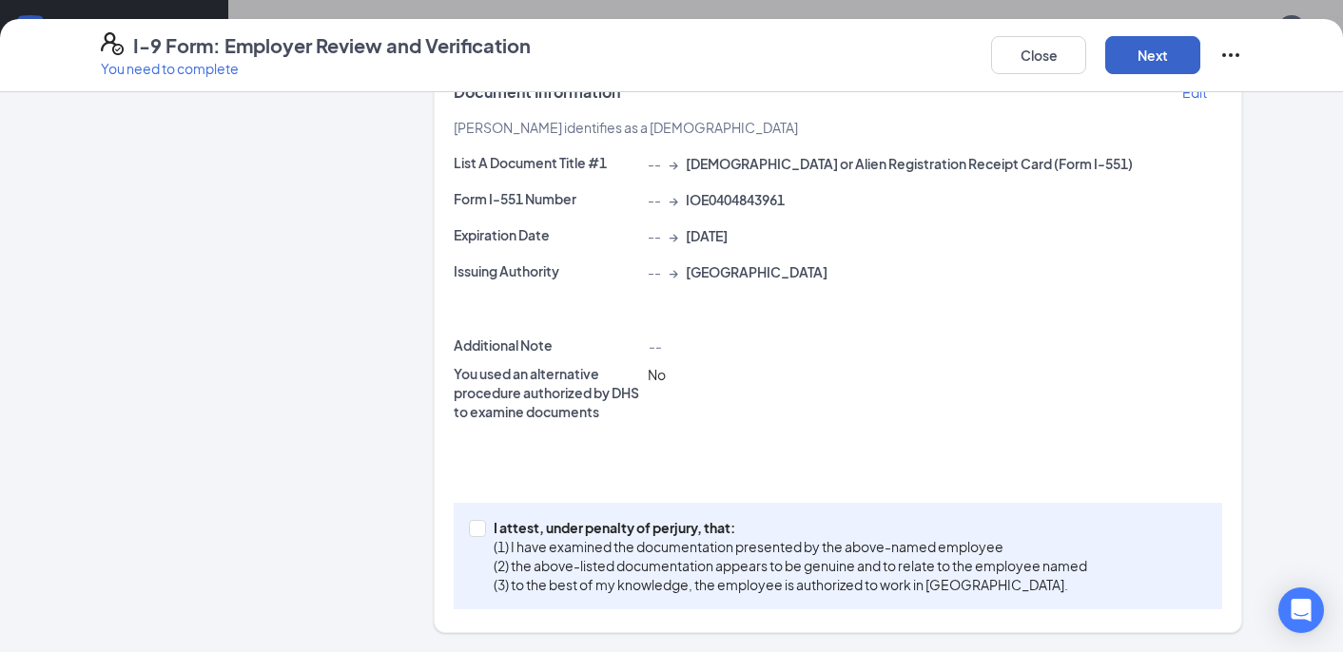
scroll to position [823, 0]
click at [480, 531] on input "I attest, under penalty of [PERSON_NAME], that: (1) I have examined the documen…" at bounding box center [475, 526] width 13 height 13
checkbox input "true"
click at [1168, 70] on button "Next" at bounding box center [1152, 55] width 95 height 38
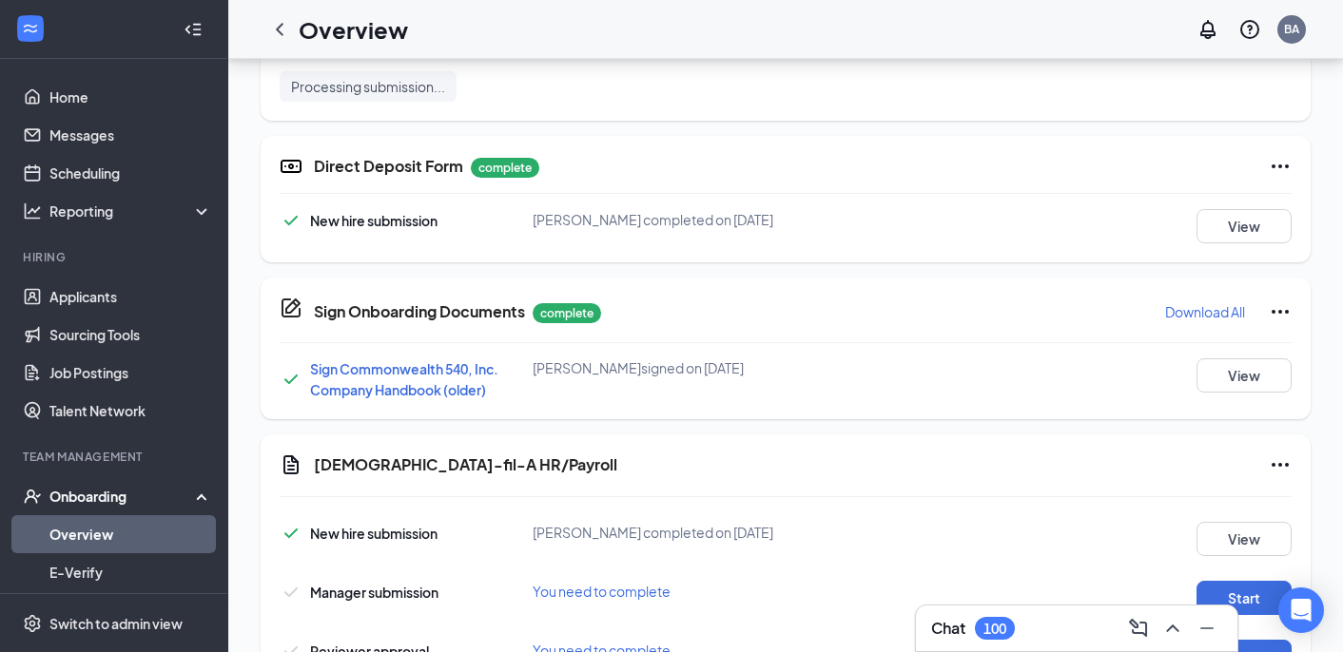
scroll to position [1116, 0]
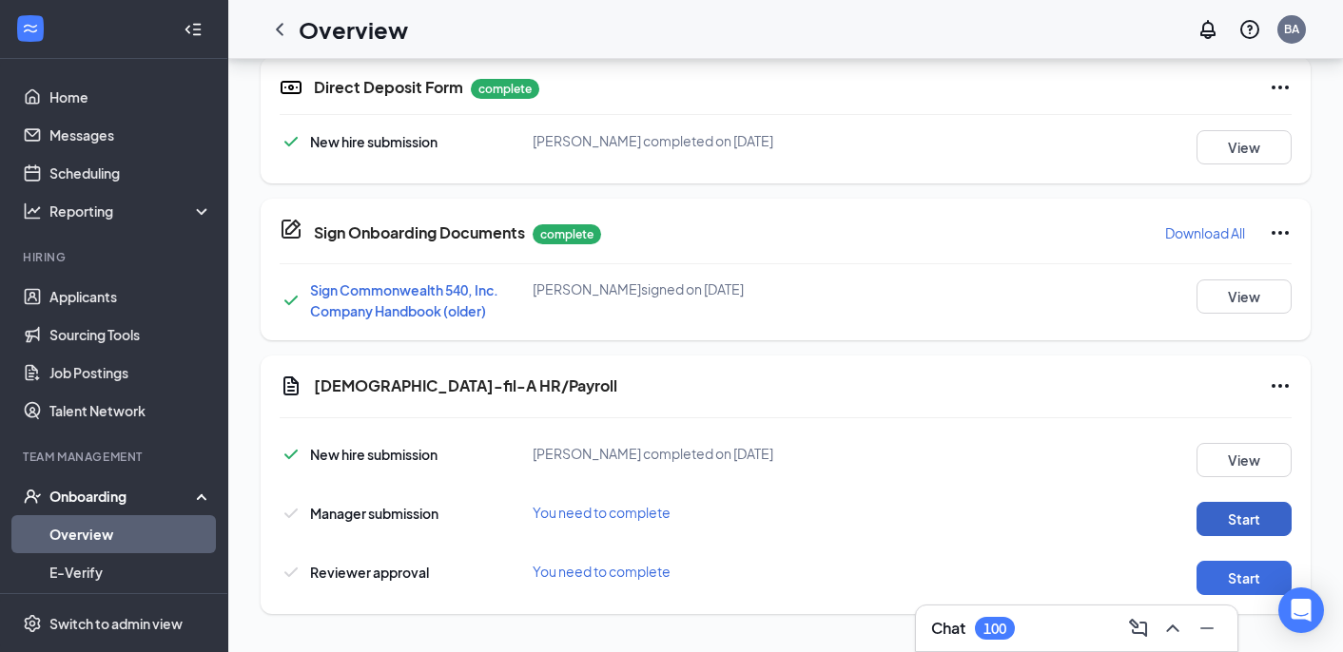
click at [1241, 517] on button "Start" at bounding box center [1243, 519] width 95 height 34
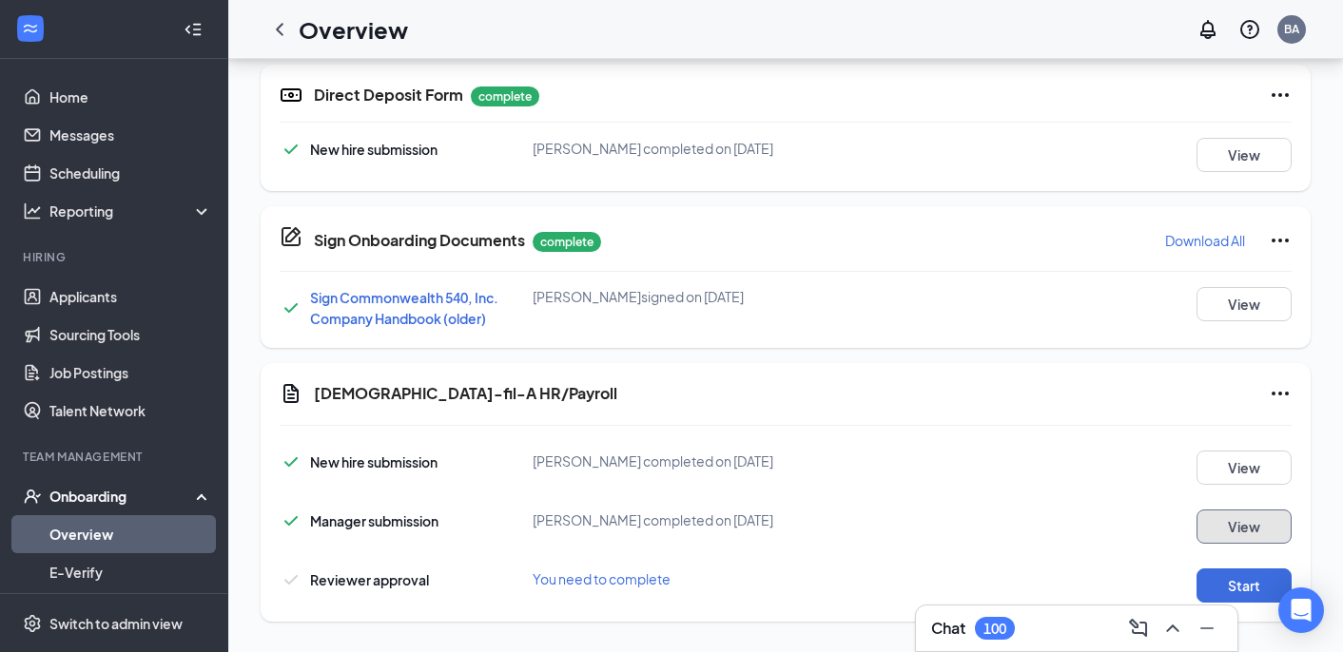
scroll to position [1124, 0]
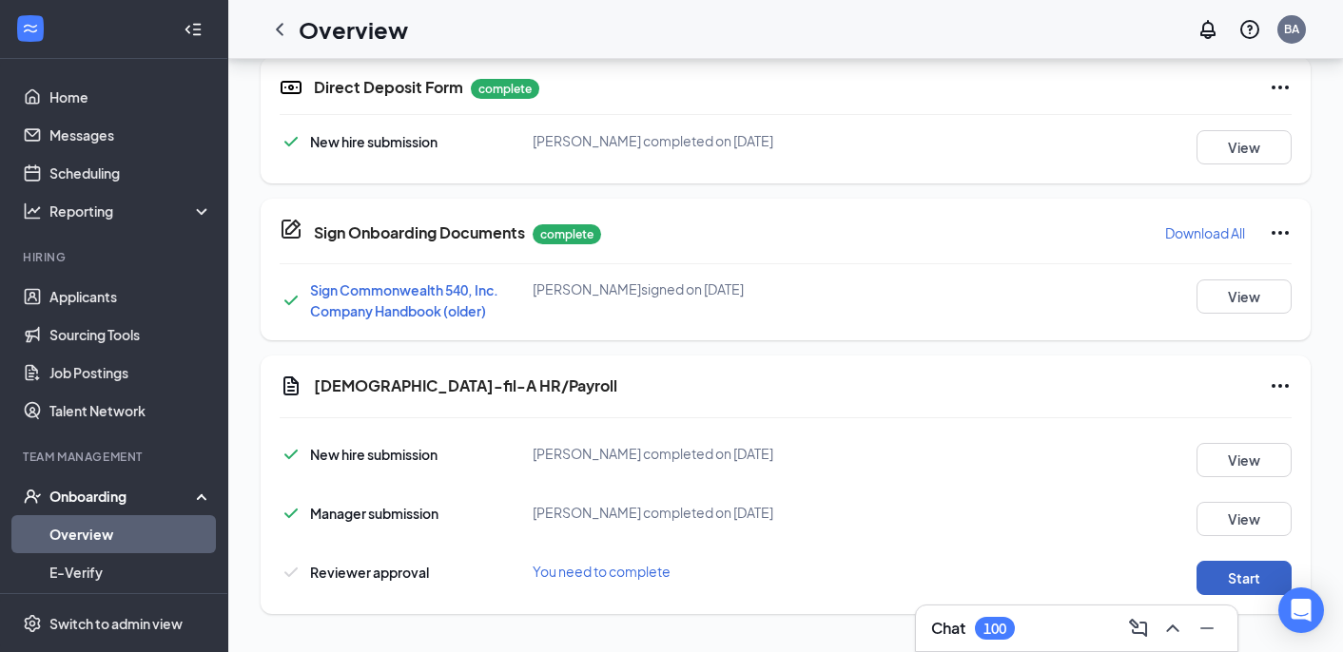
click at [1223, 579] on button "Start" at bounding box center [1243, 578] width 95 height 34
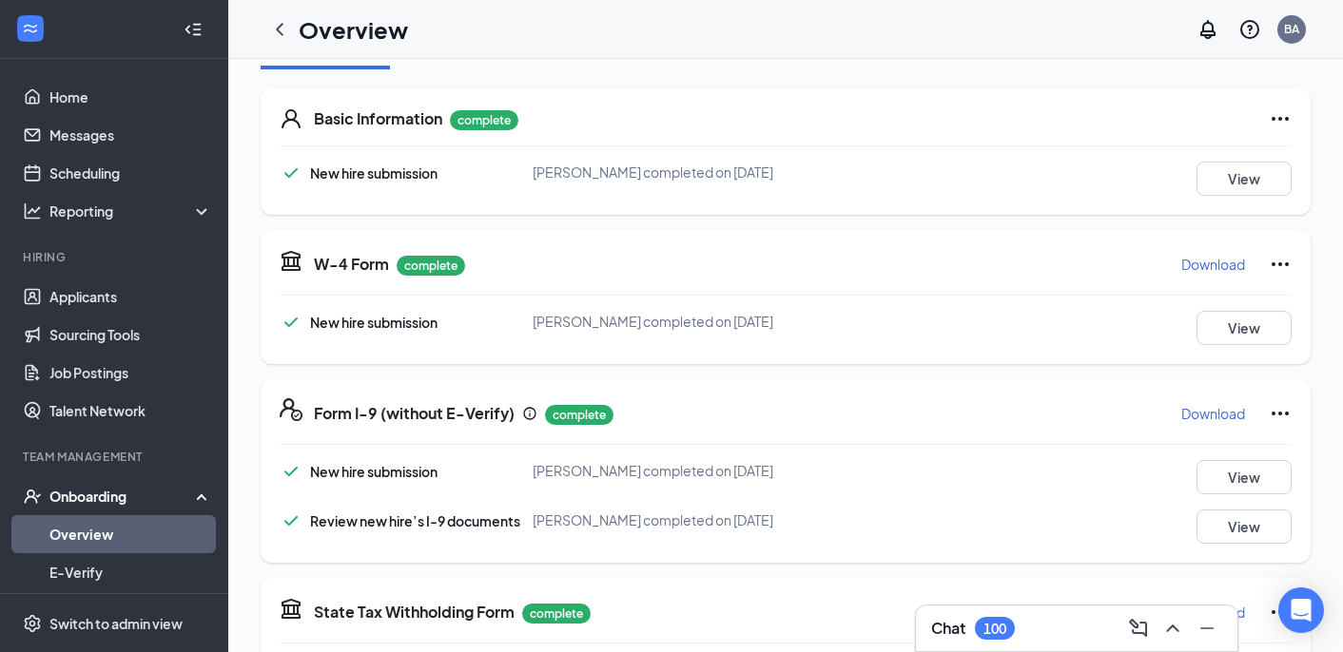
scroll to position [0, 0]
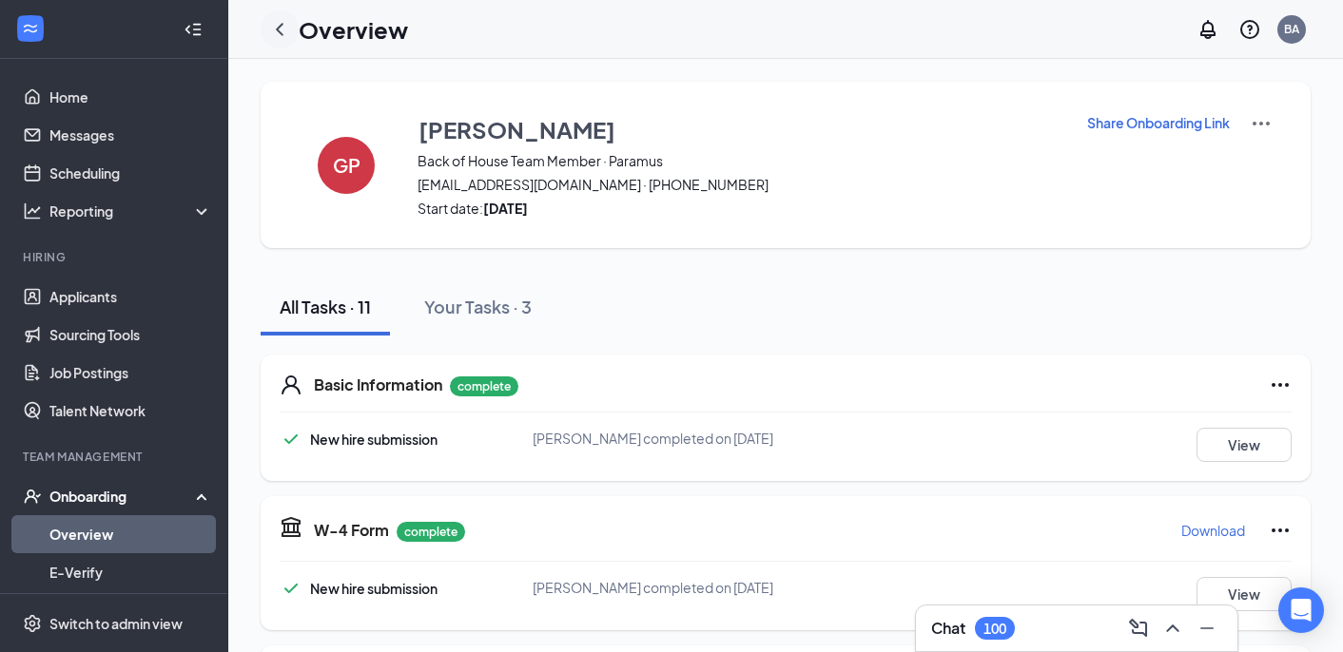
click at [279, 29] on icon "ChevronLeft" at bounding box center [279, 29] width 23 height 23
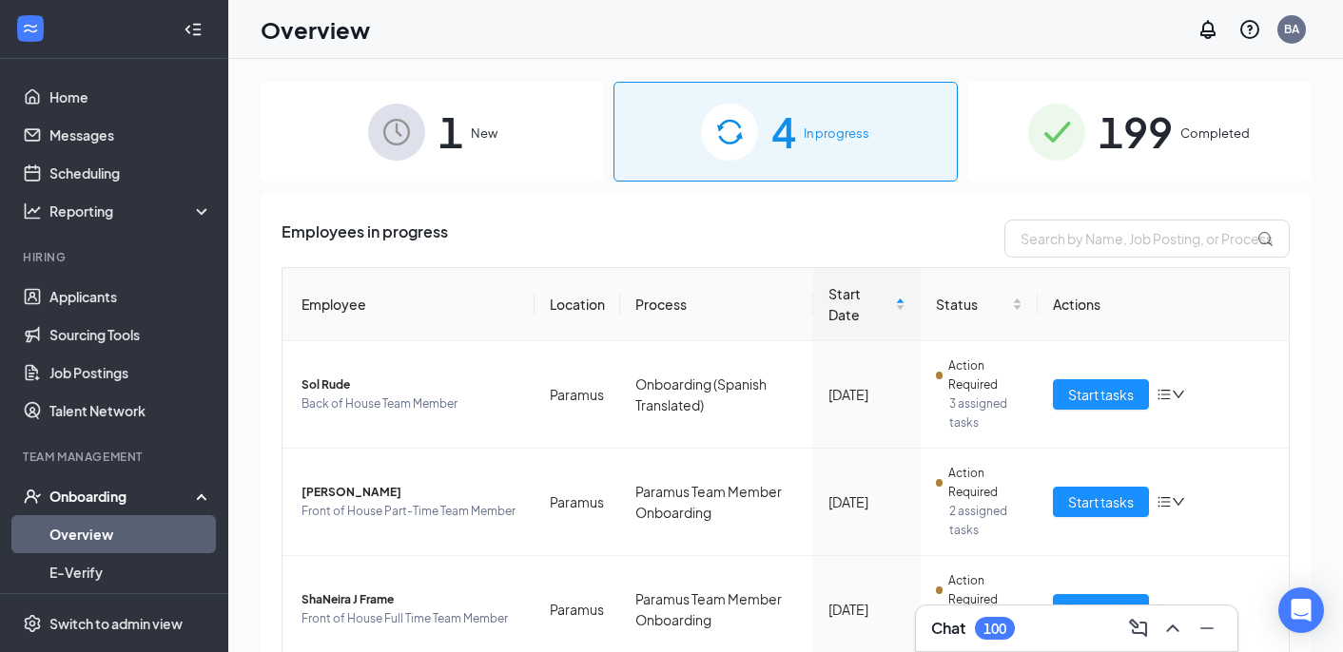
click at [1166, 112] on span "199" at bounding box center [1135, 132] width 74 height 66
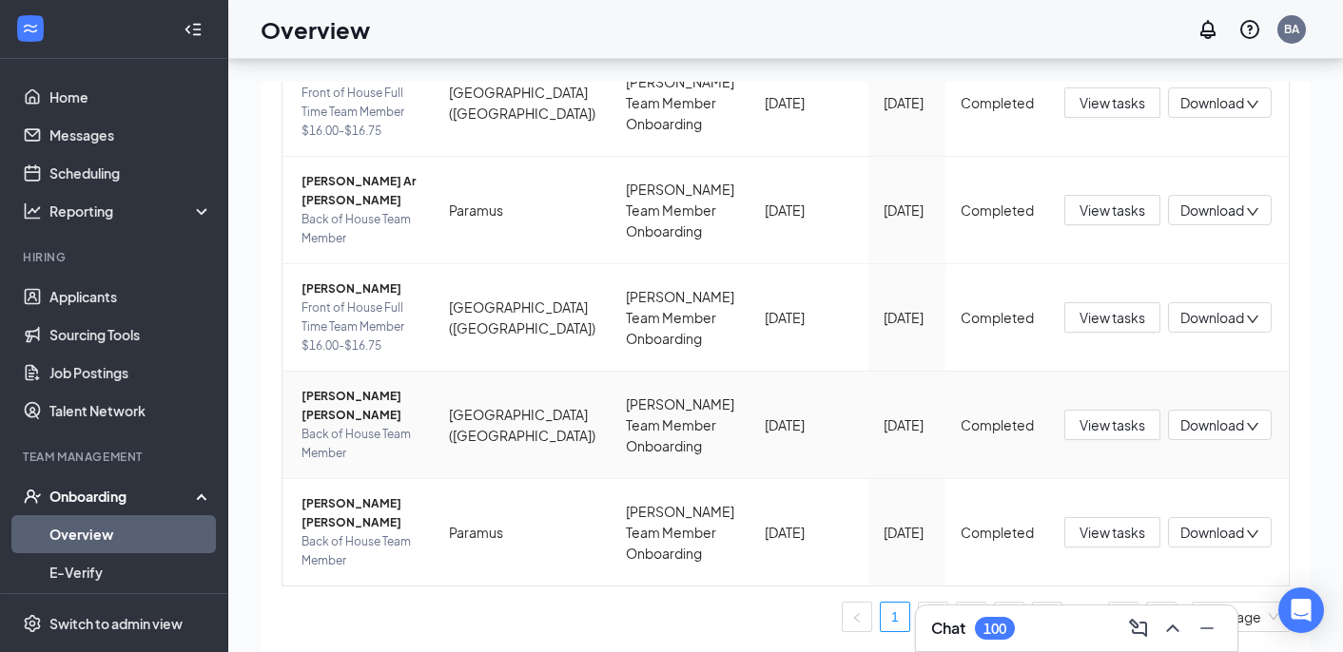
scroll to position [86, 0]
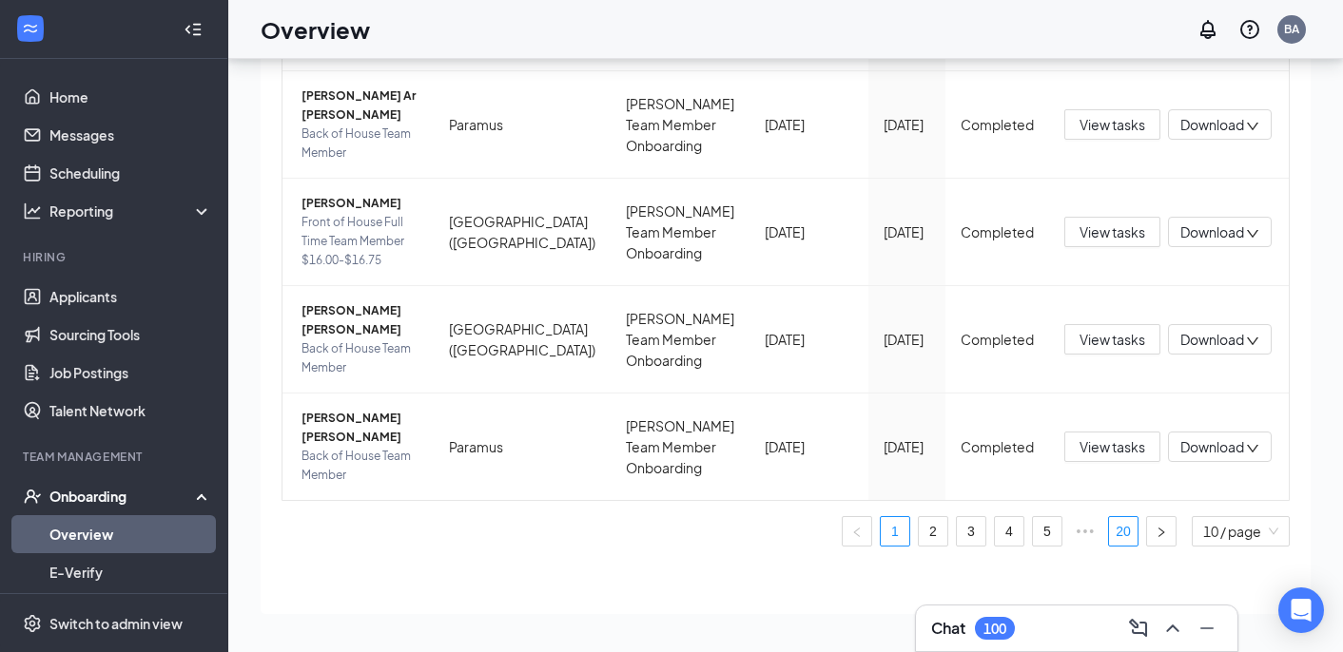
click at [1128, 538] on link "20" at bounding box center [1123, 531] width 29 height 29
